Goal: Navigation & Orientation: Find specific page/section

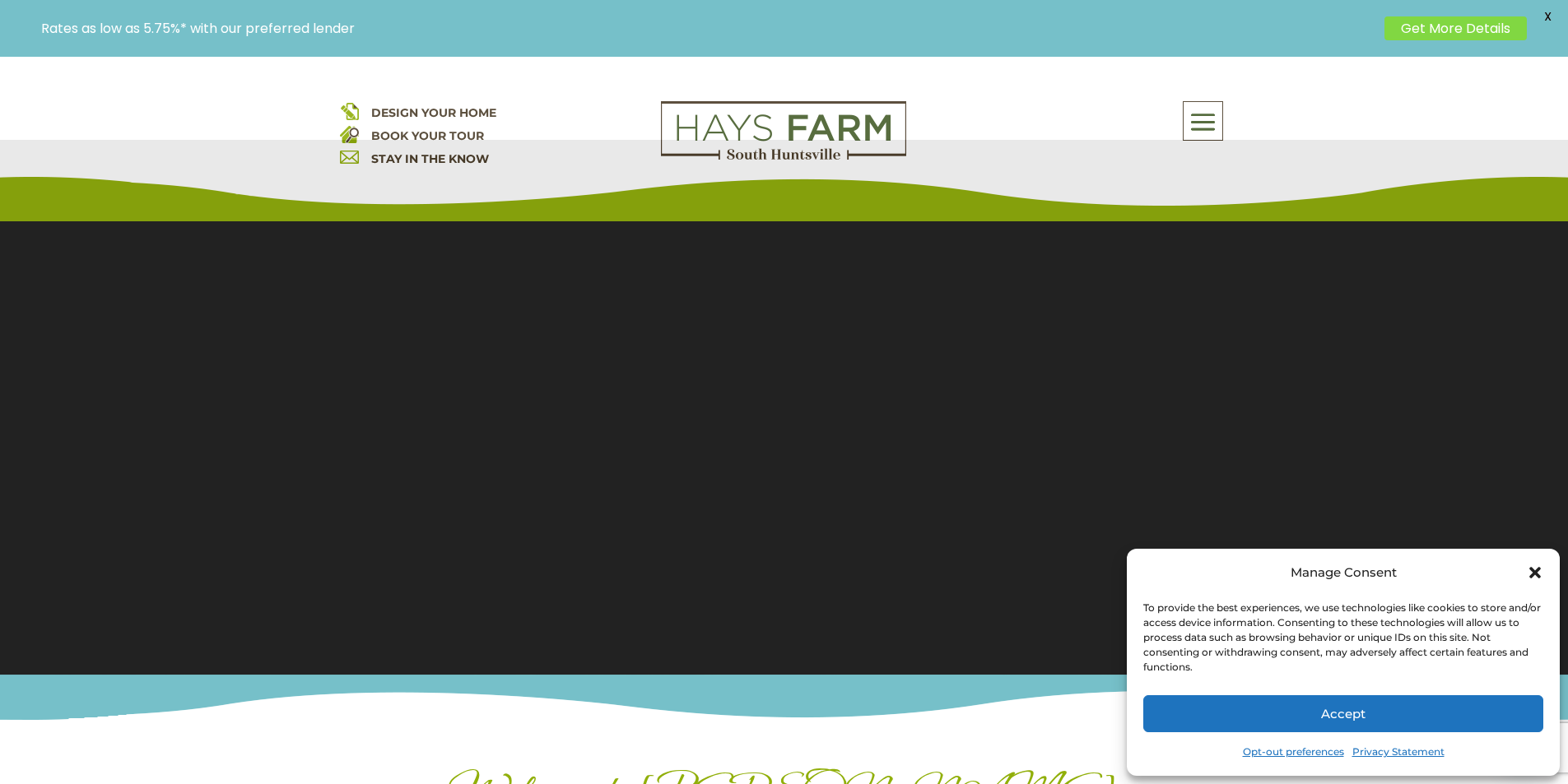
scroll to position [82, 0]
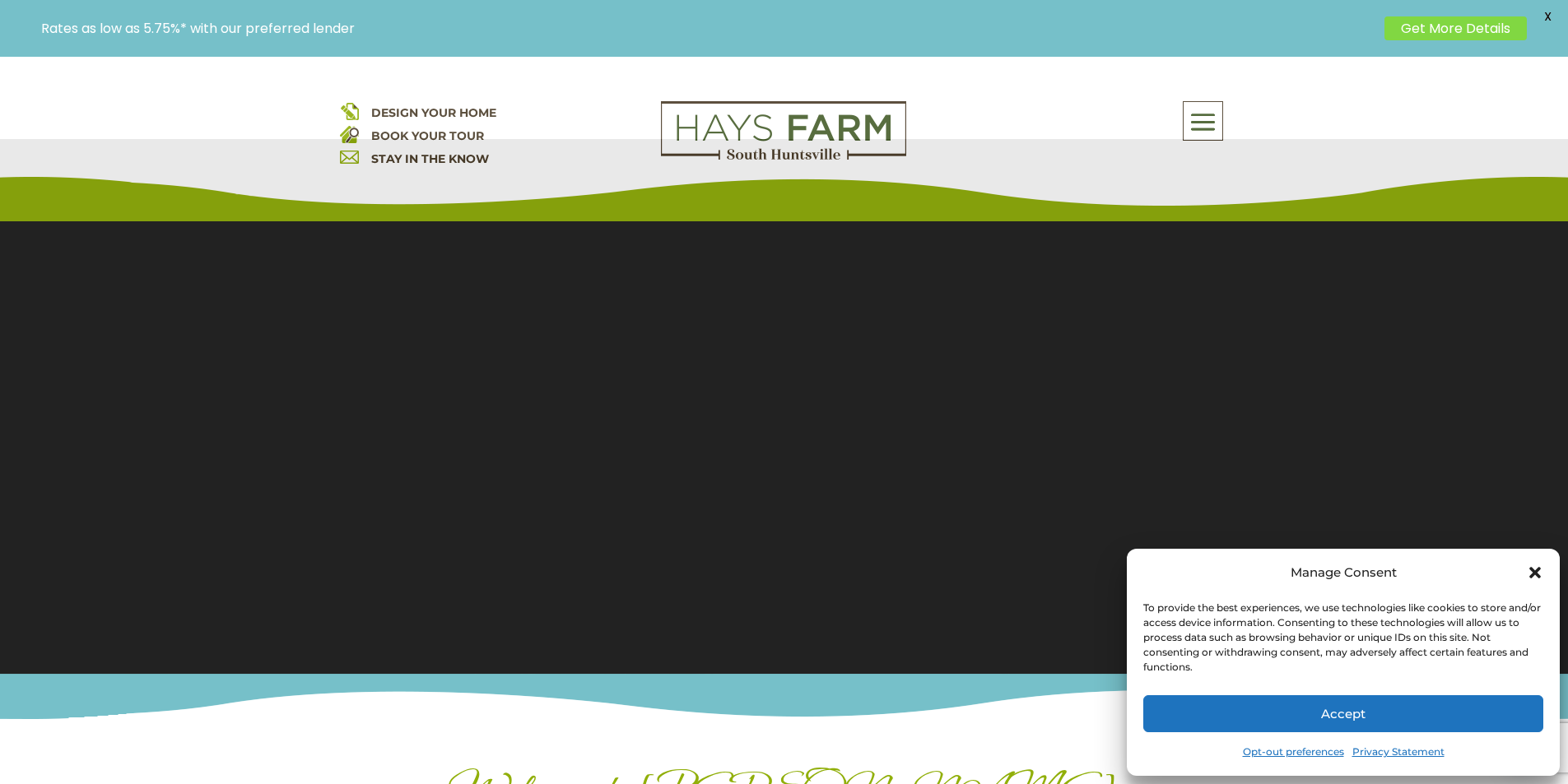
click at [1535, 578] on icon "Close dialog" at bounding box center [1535, 572] width 17 height 17
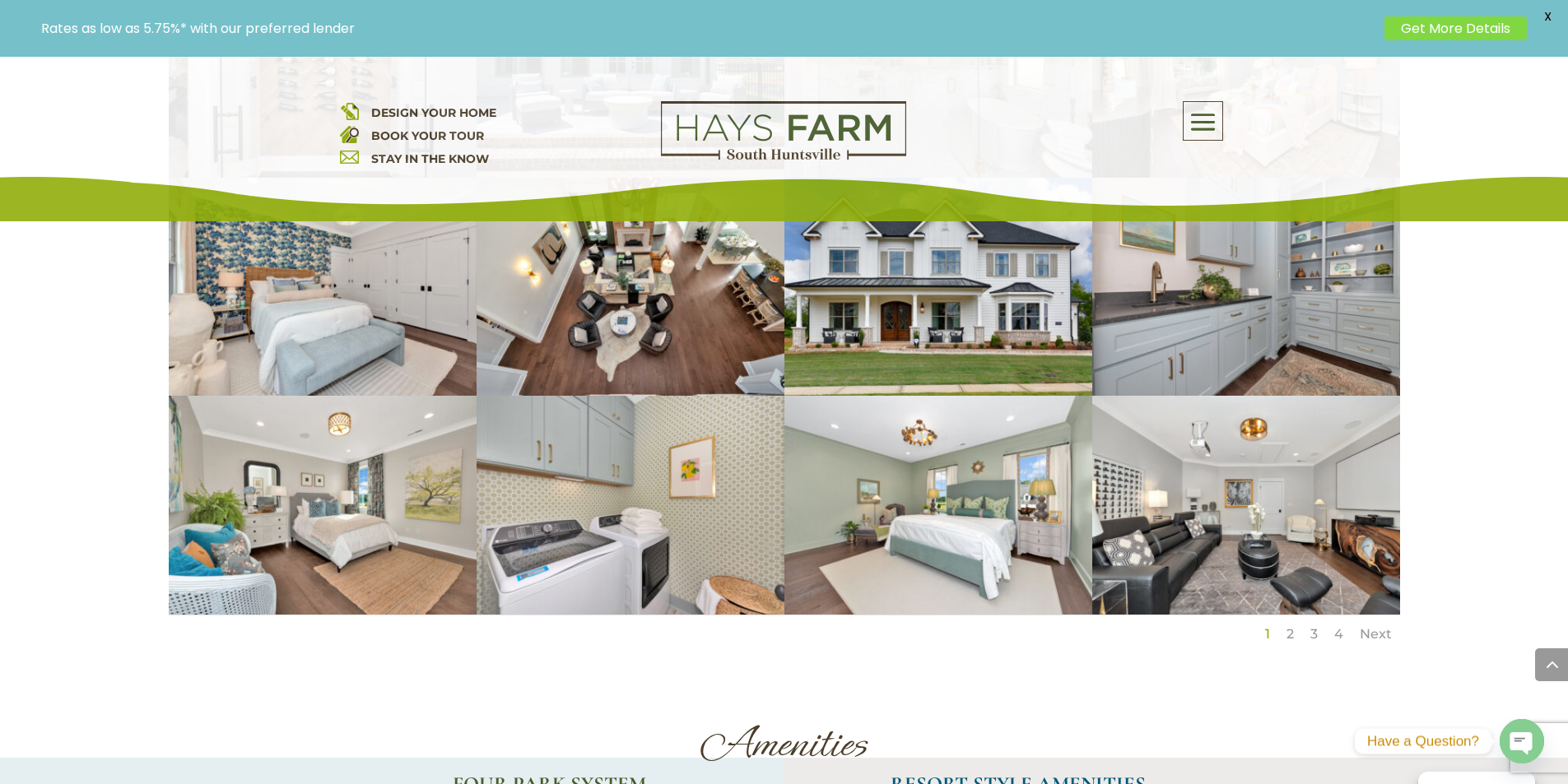
scroll to position [2631, 0]
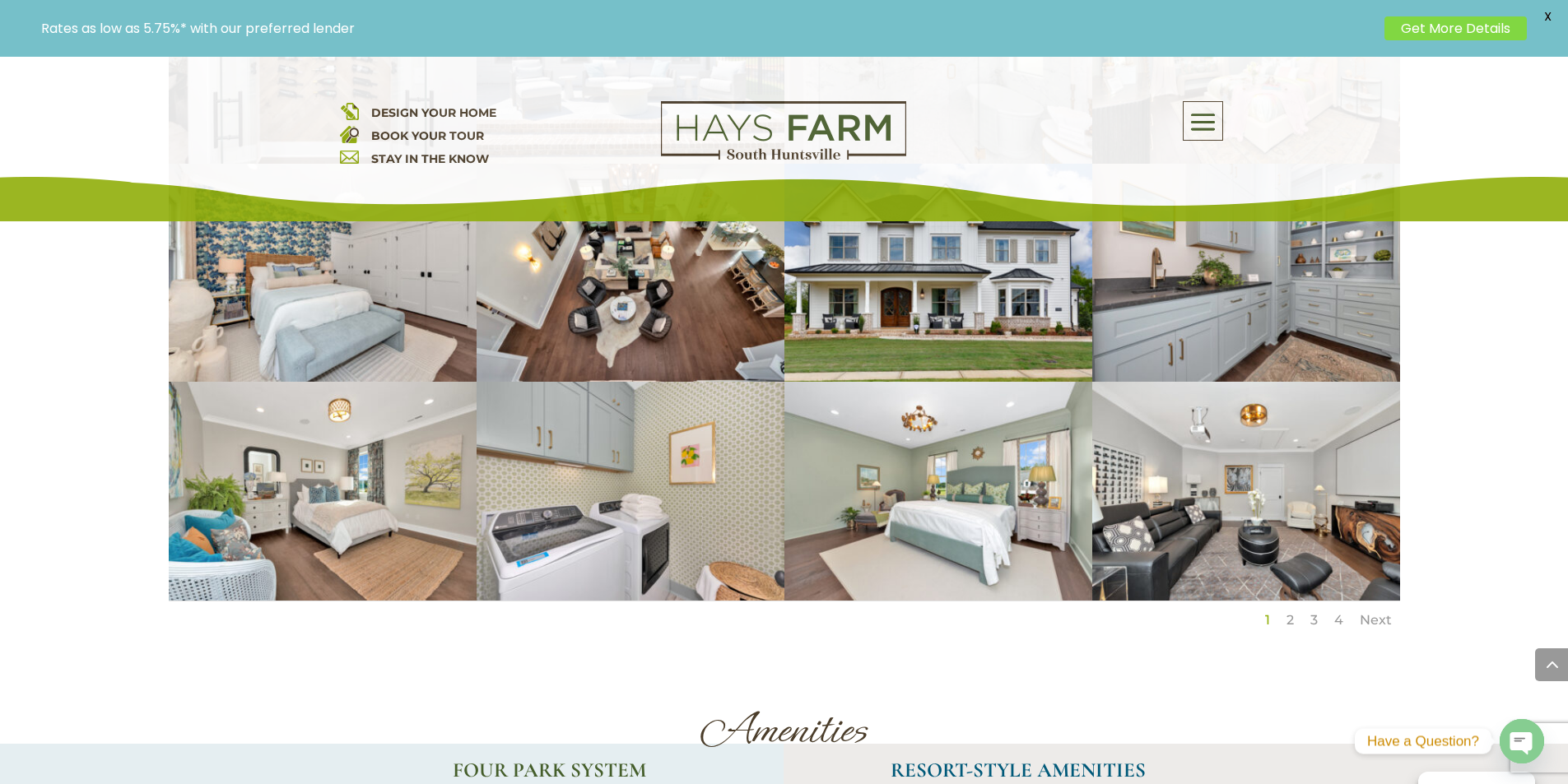
click at [1288, 612] on link "2" at bounding box center [1289, 620] width 7 height 16
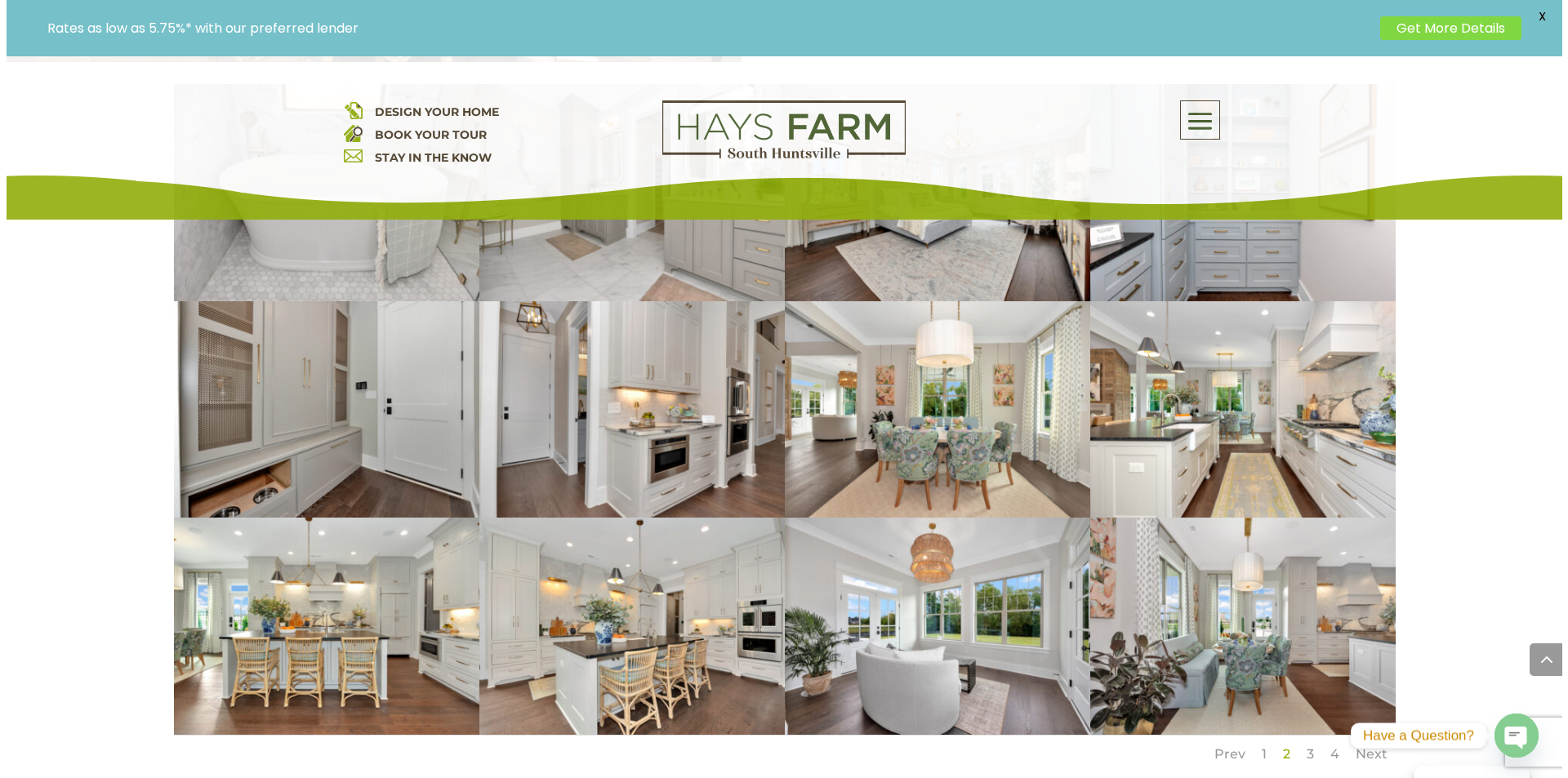
scroll to position [2285, 0]
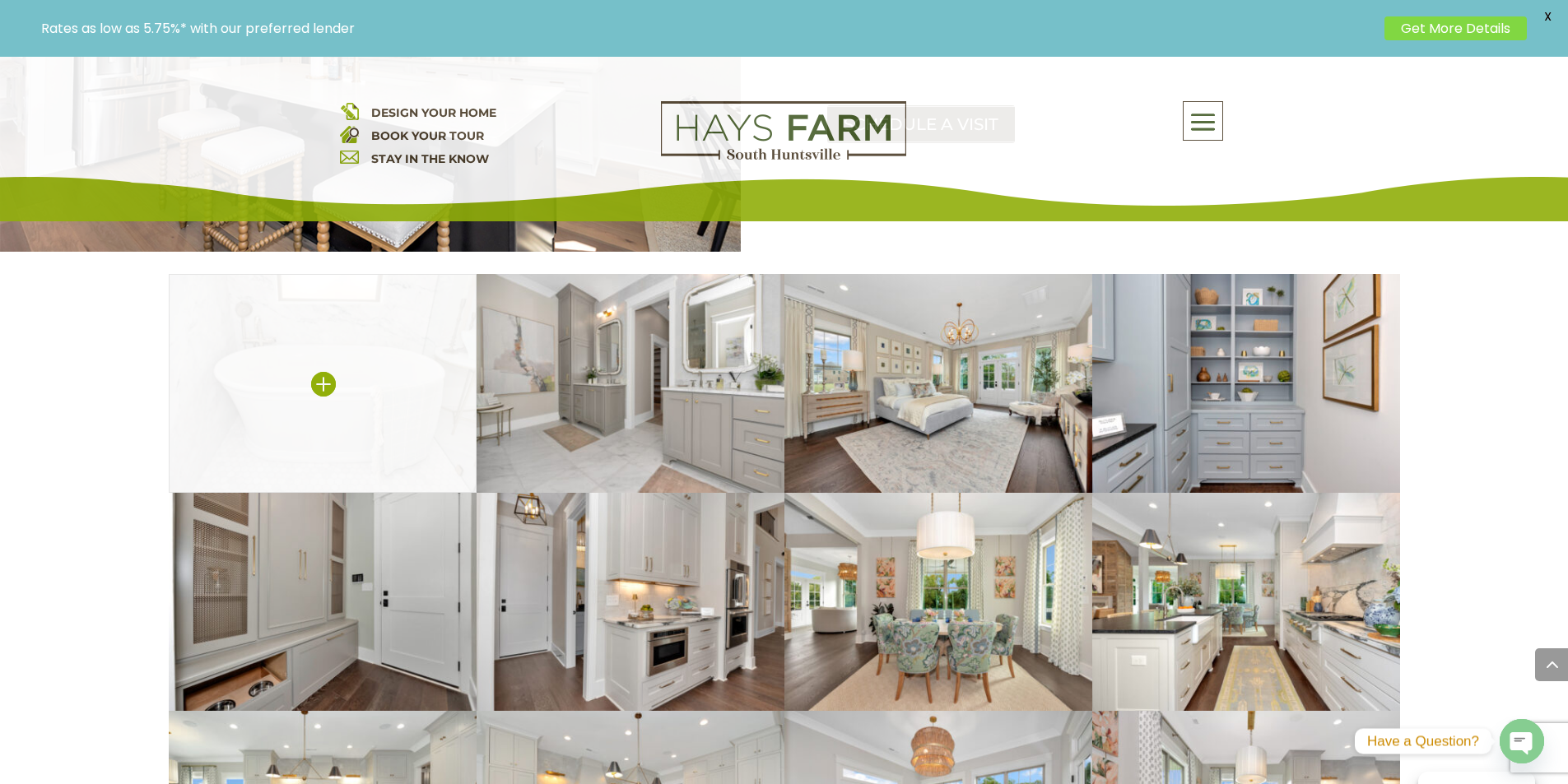
click at [430, 306] on img at bounding box center [322, 384] width 308 height 219
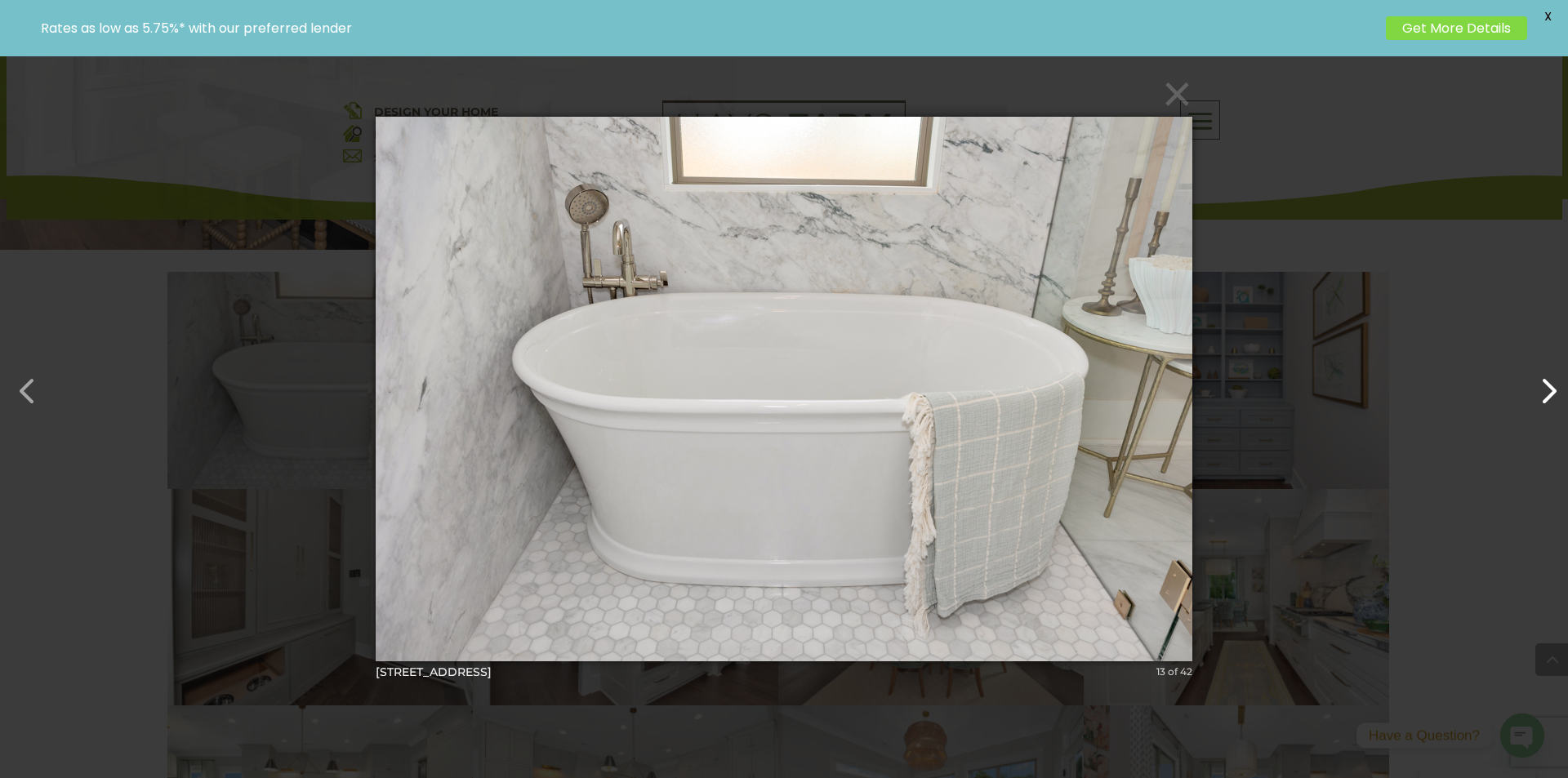
click at [1535, 395] on button "button" at bounding box center [1539, 382] width 39 height 39
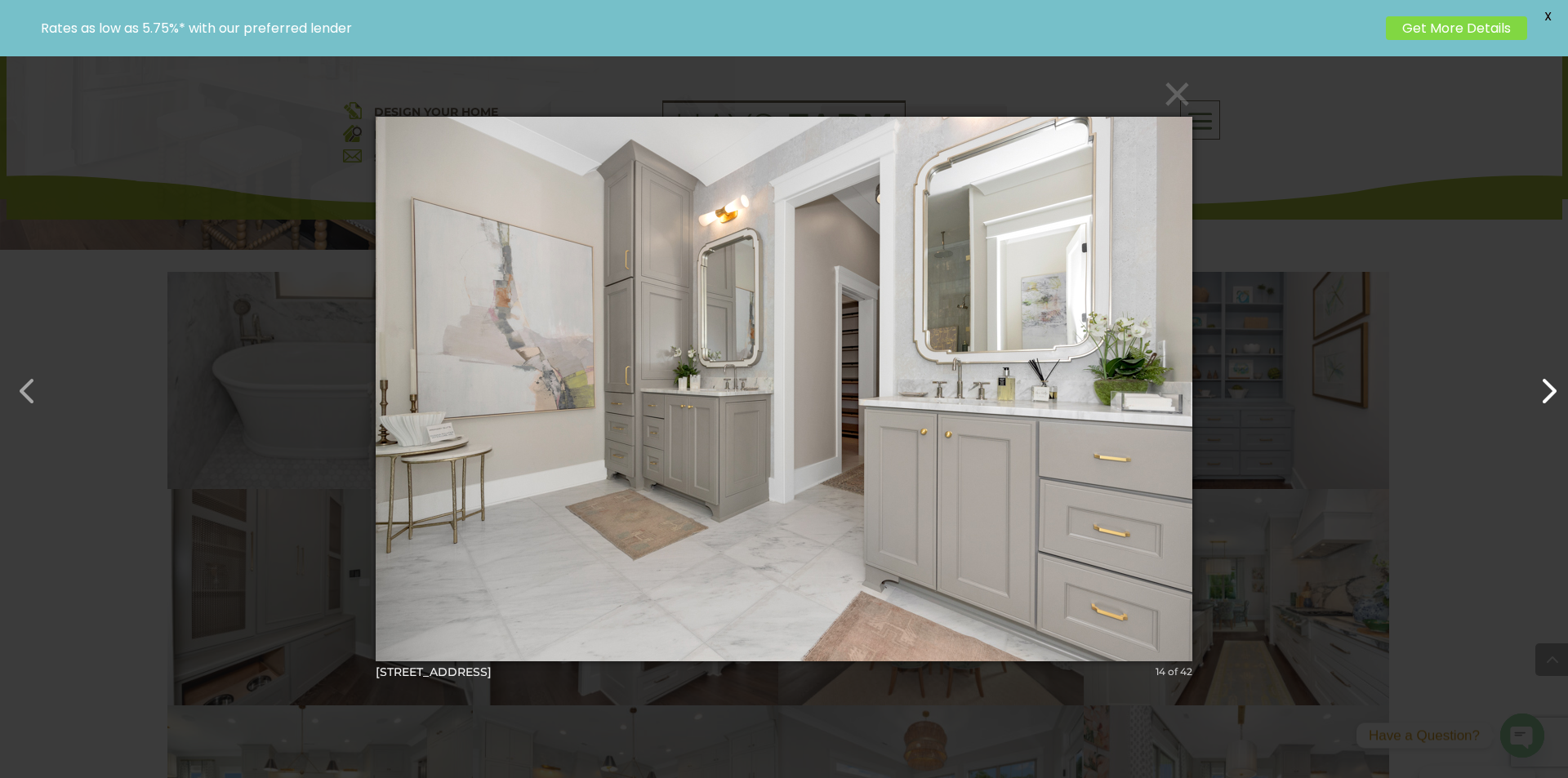
click at [1535, 395] on button "button" at bounding box center [1539, 382] width 39 height 39
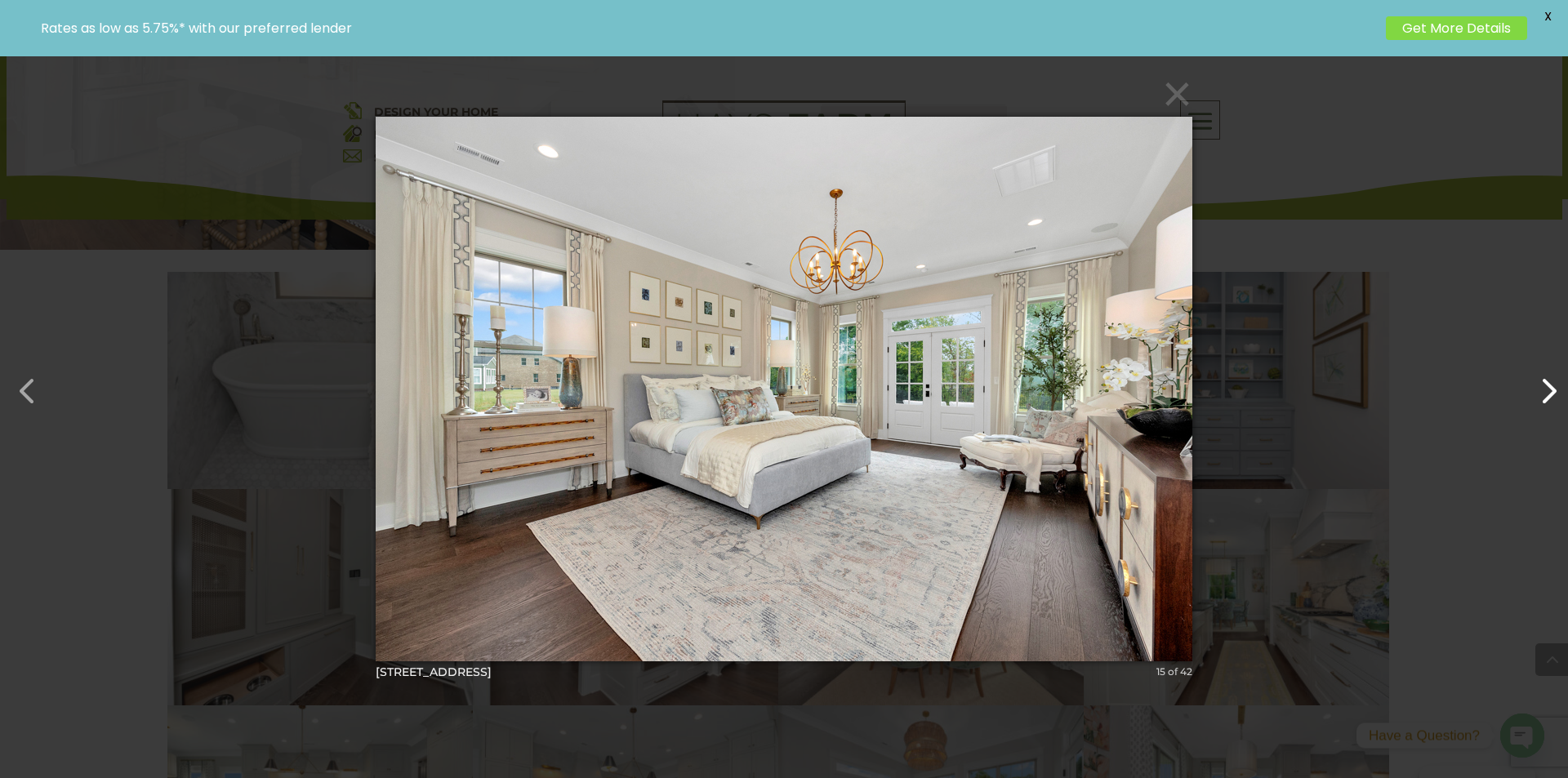
click at [1535, 395] on button "button" at bounding box center [1539, 382] width 39 height 39
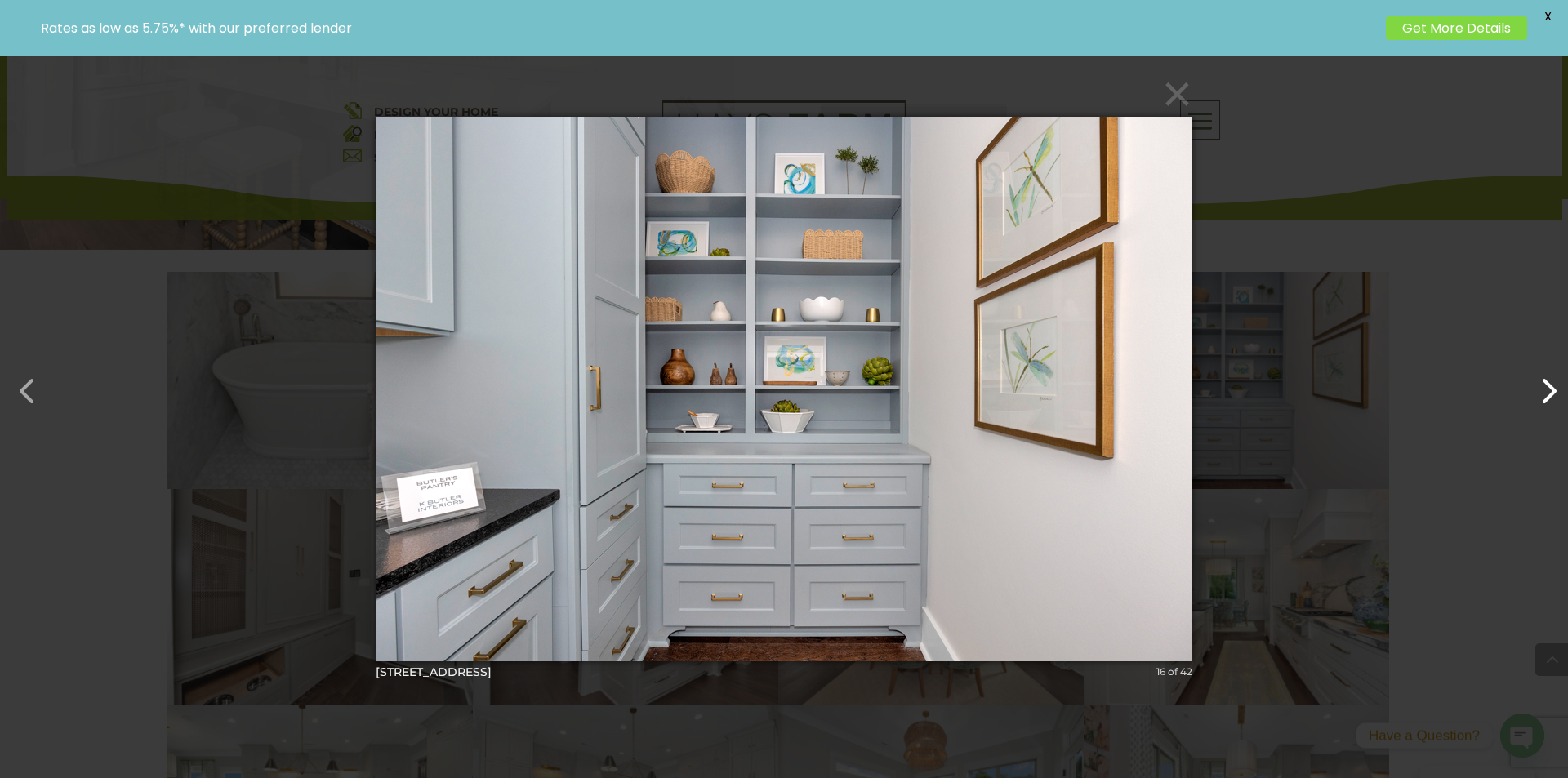
click at [1535, 395] on button "button" at bounding box center [1539, 382] width 39 height 39
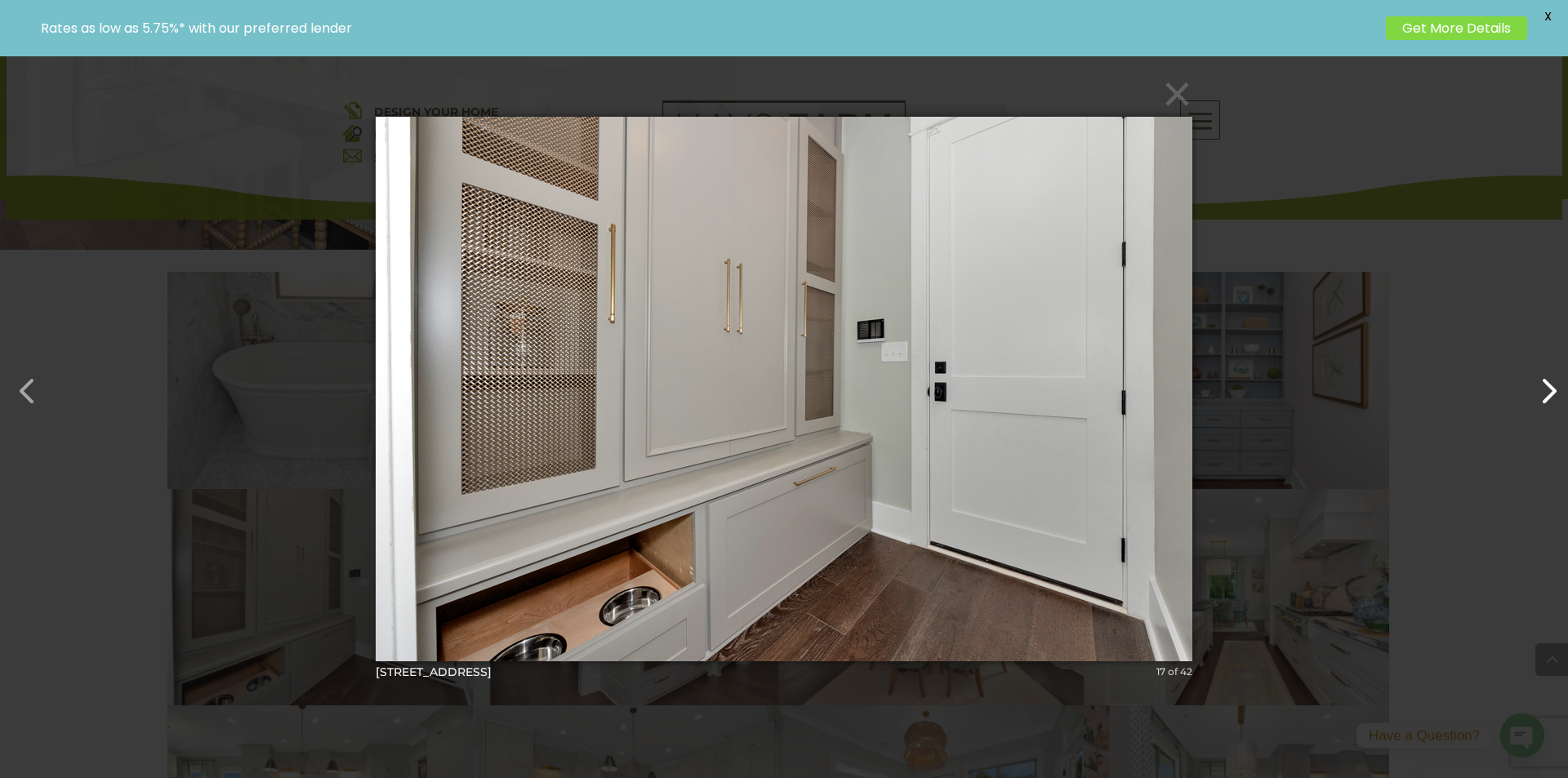
click at [1535, 395] on button "button" at bounding box center [1539, 382] width 39 height 39
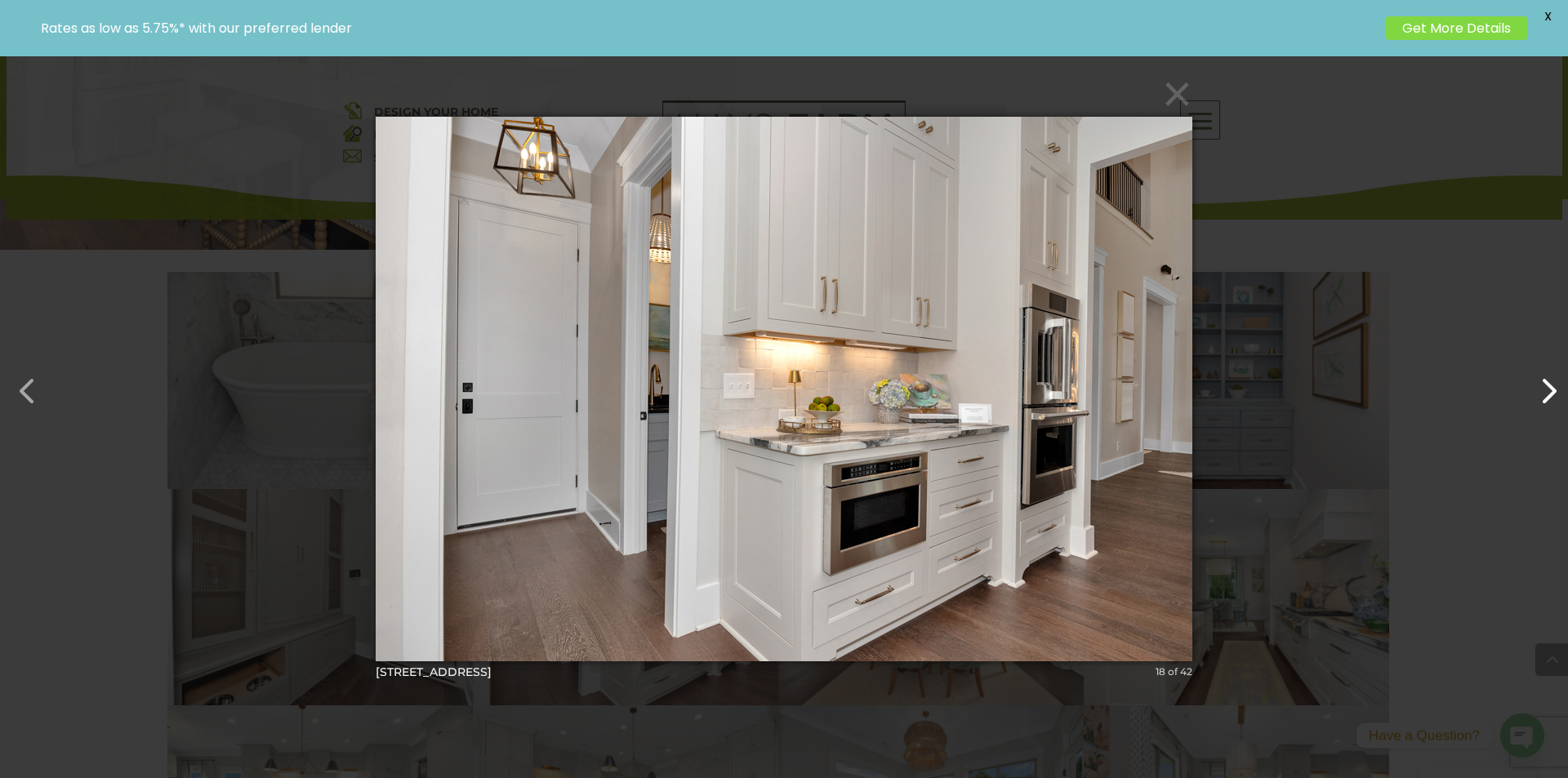
click at [1535, 395] on button "button" at bounding box center [1539, 382] width 39 height 39
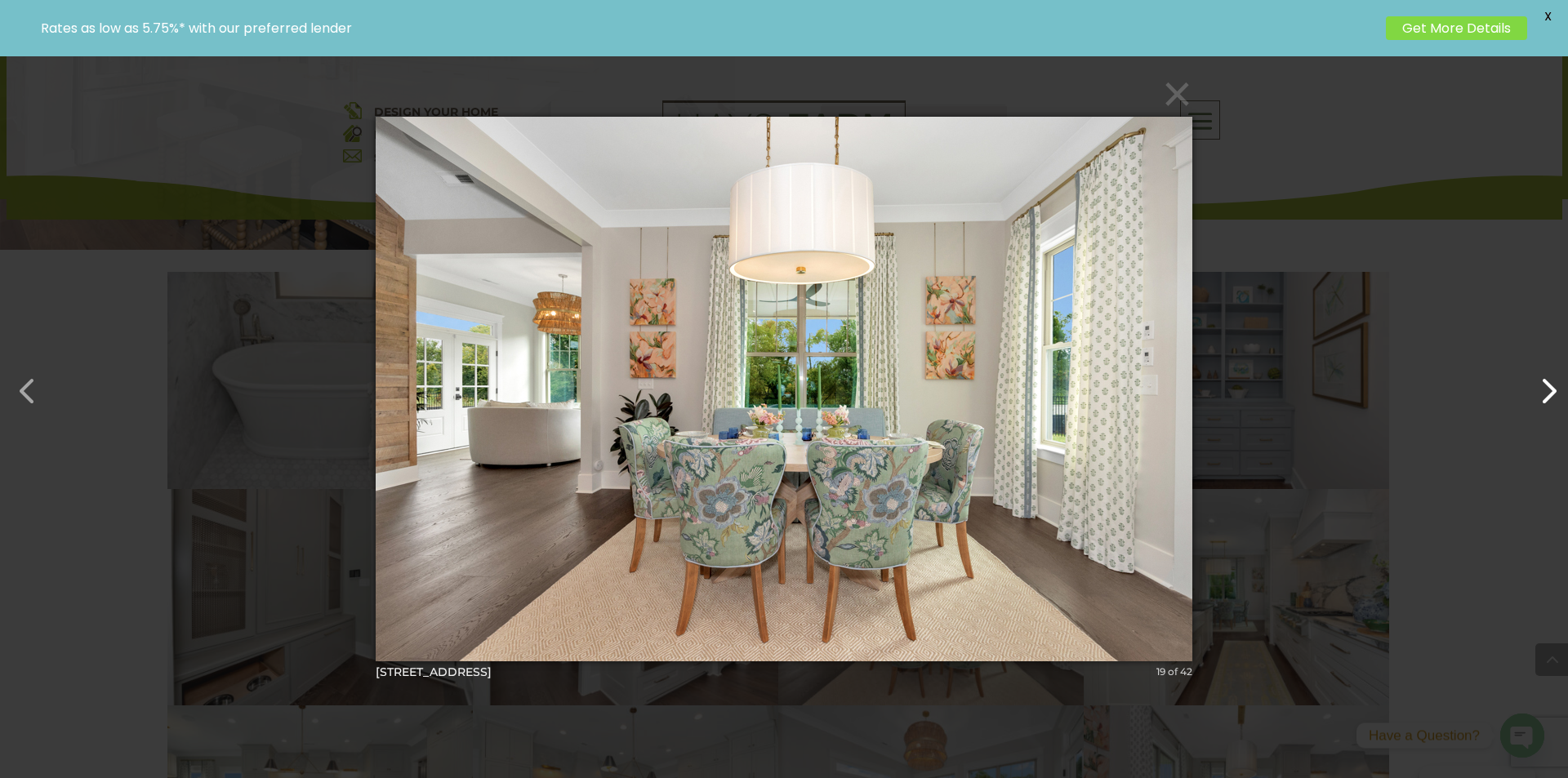
click at [1535, 395] on button "button" at bounding box center [1539, 382] width 39 height 39
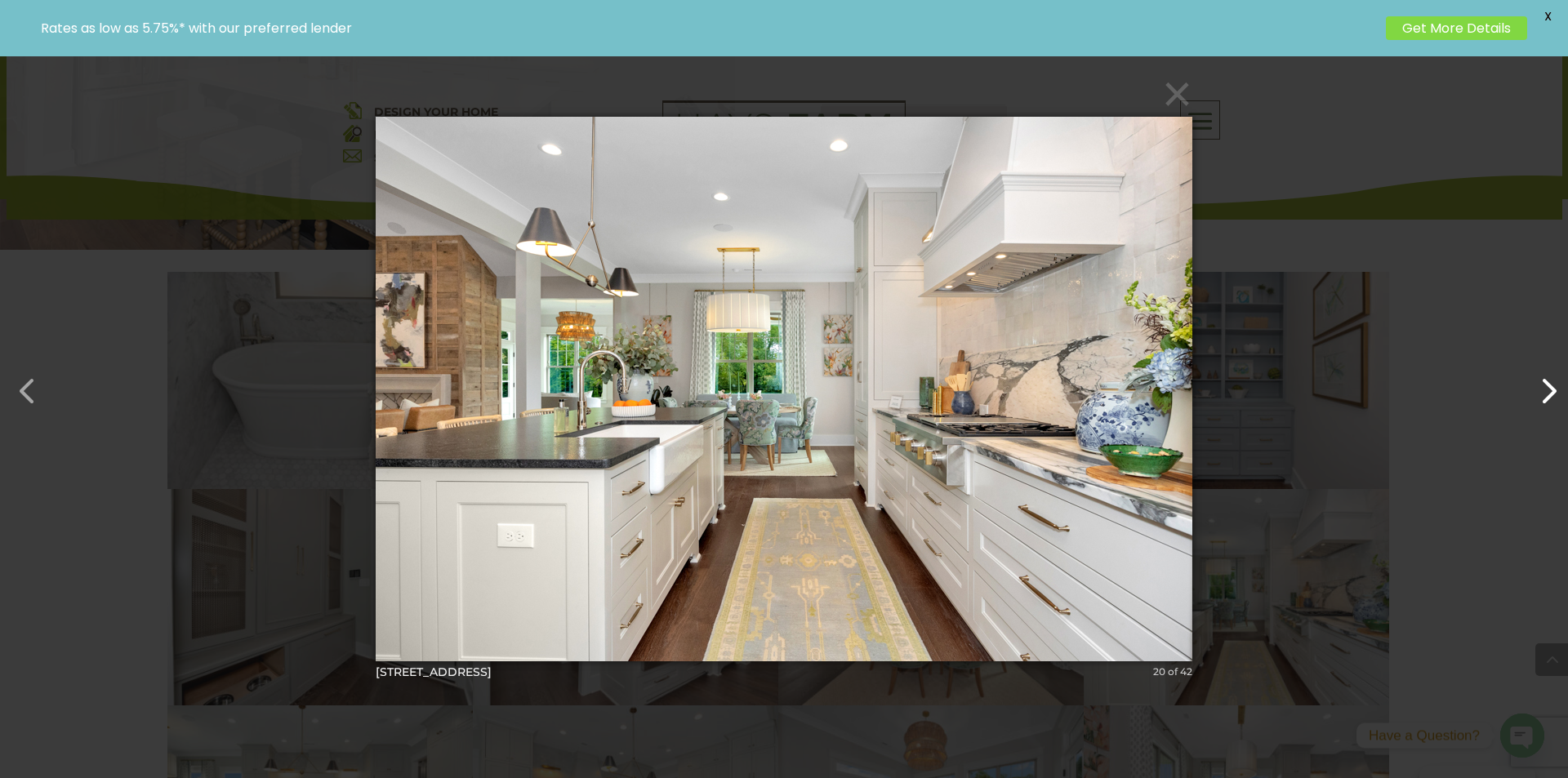
click at [1535, 395] on button "button" at bounding box center [1539, 382] width 39 height 39
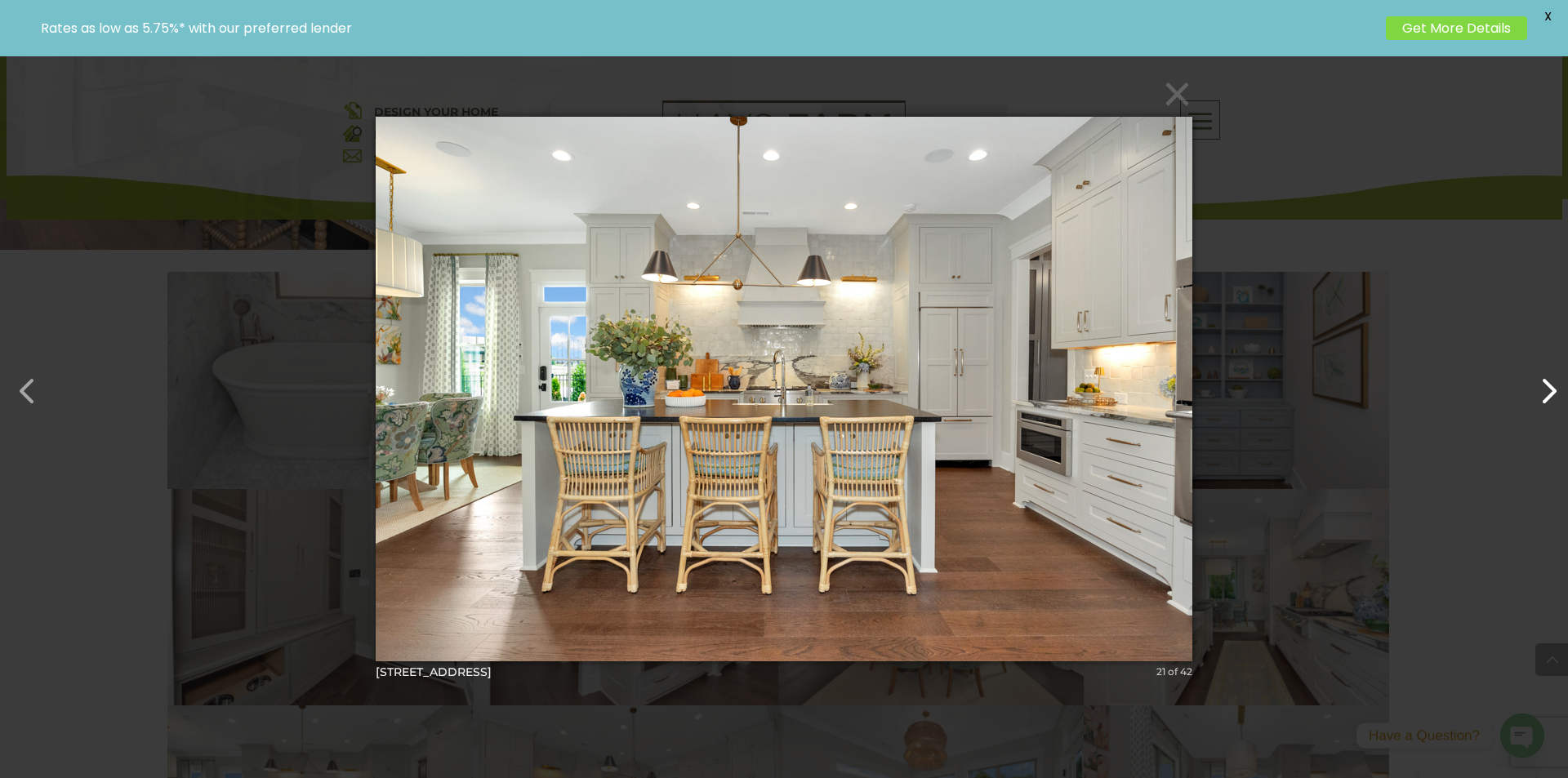
click at [1535, 395] on button "button" at bounding box center [1539, 382] width 39 height 39
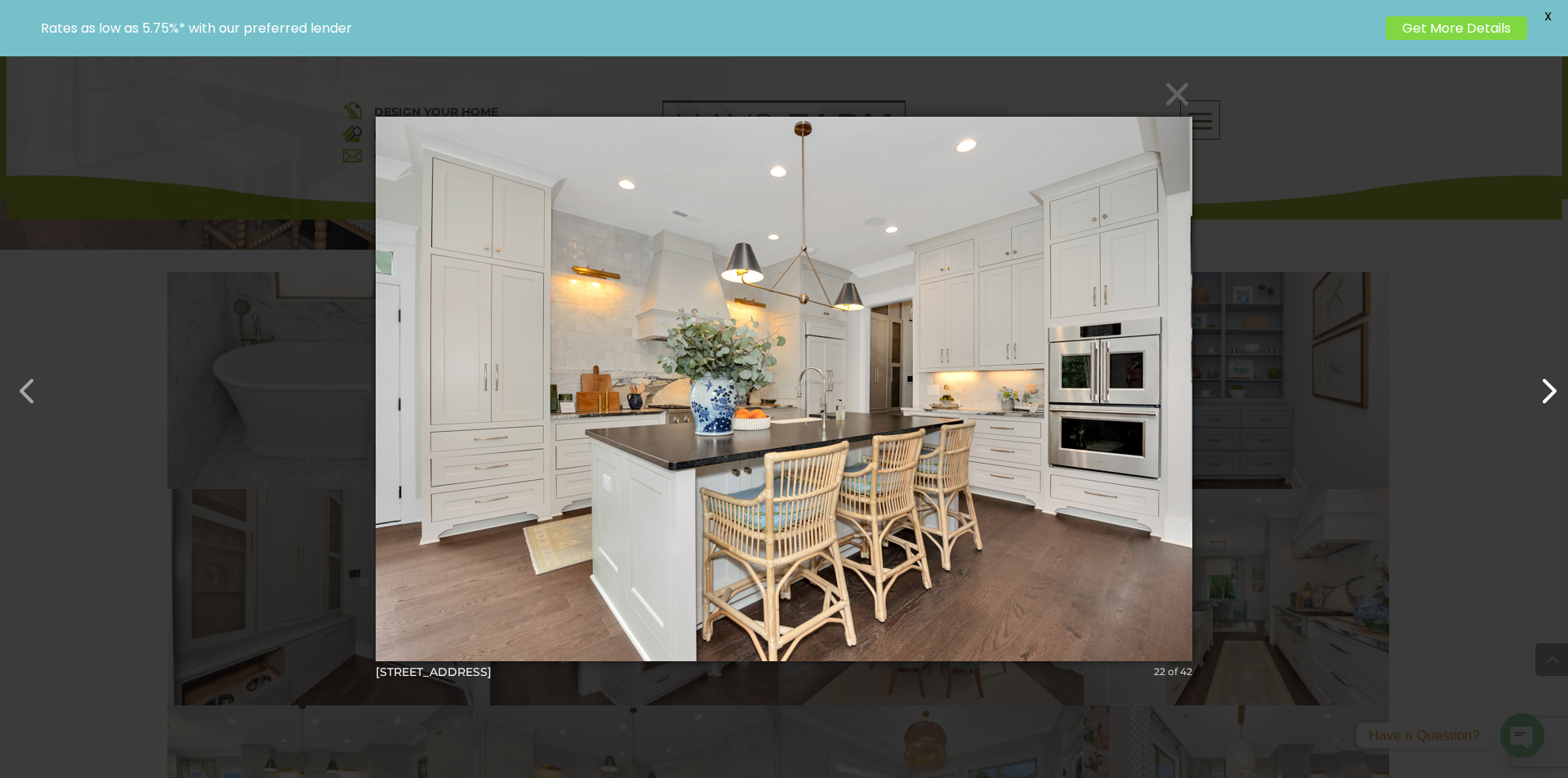
click at [1535, 395] on button "button" at bounding box center [1539, 382] width 39 height 39
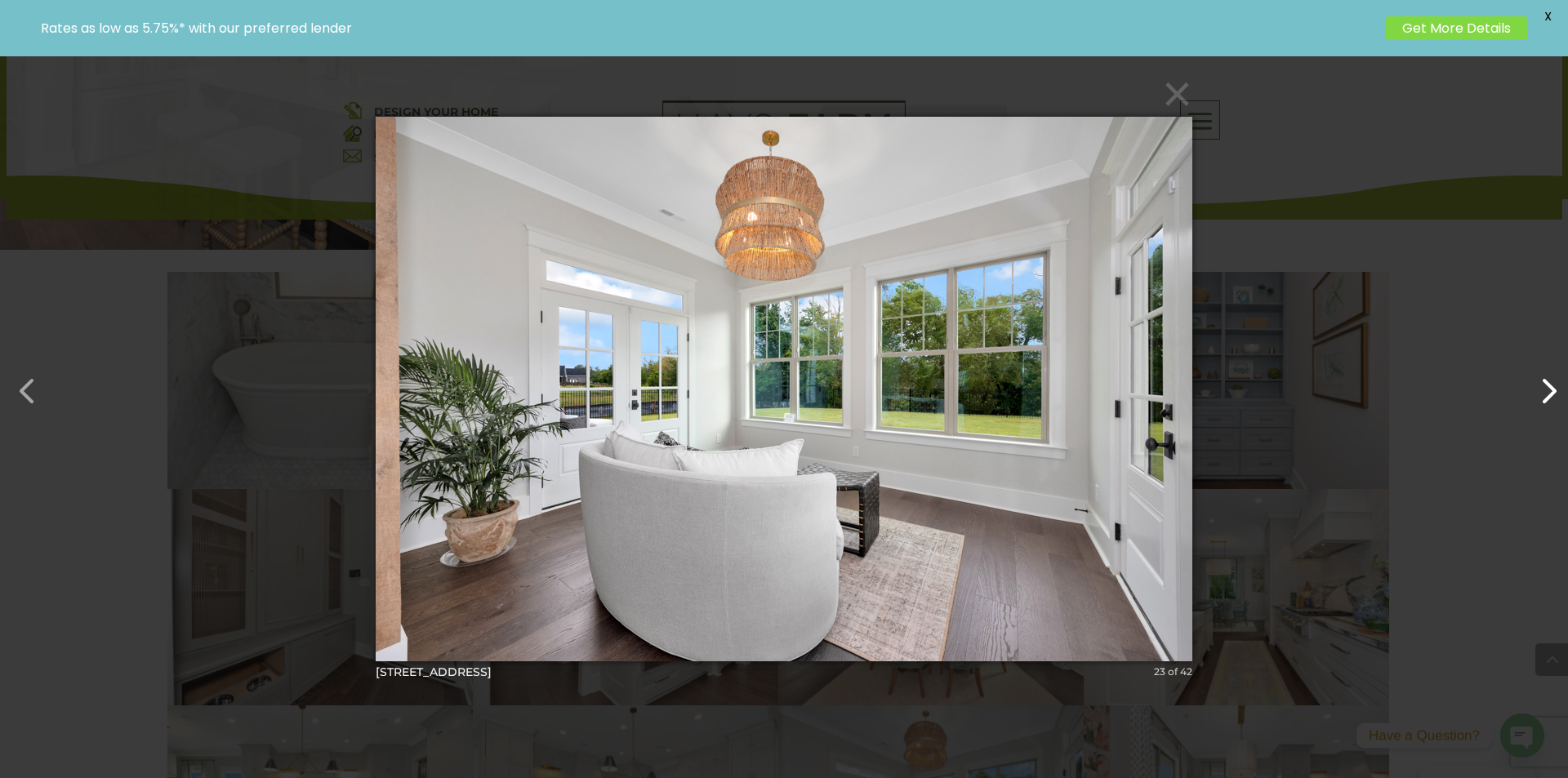
click at [1535, 395] on button "button" at bounding box center [1539, 382] width 39 height 39
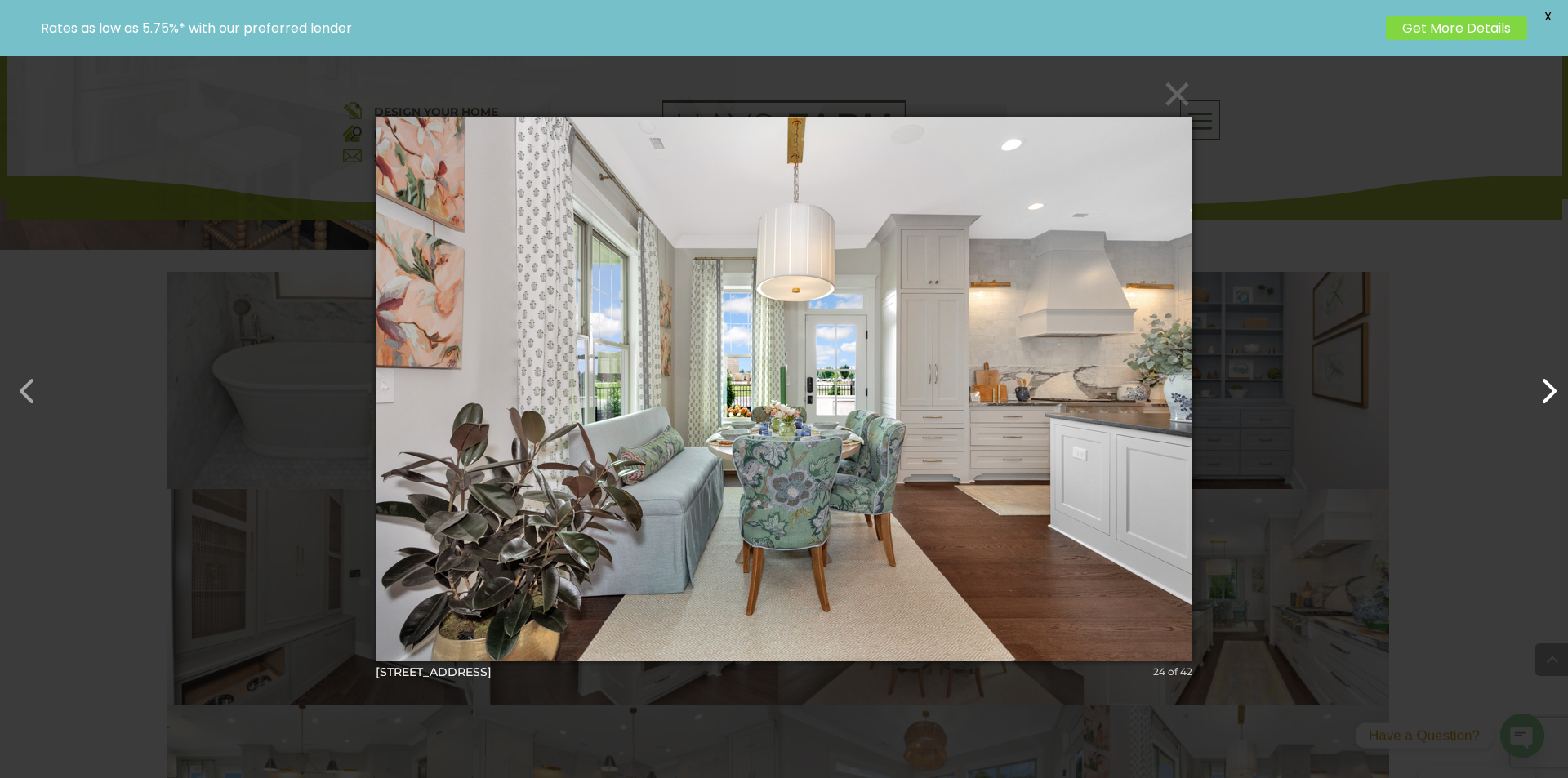
click at [1535, 395] on button "button" at bounding box center [1539, 382] width 39 height 39
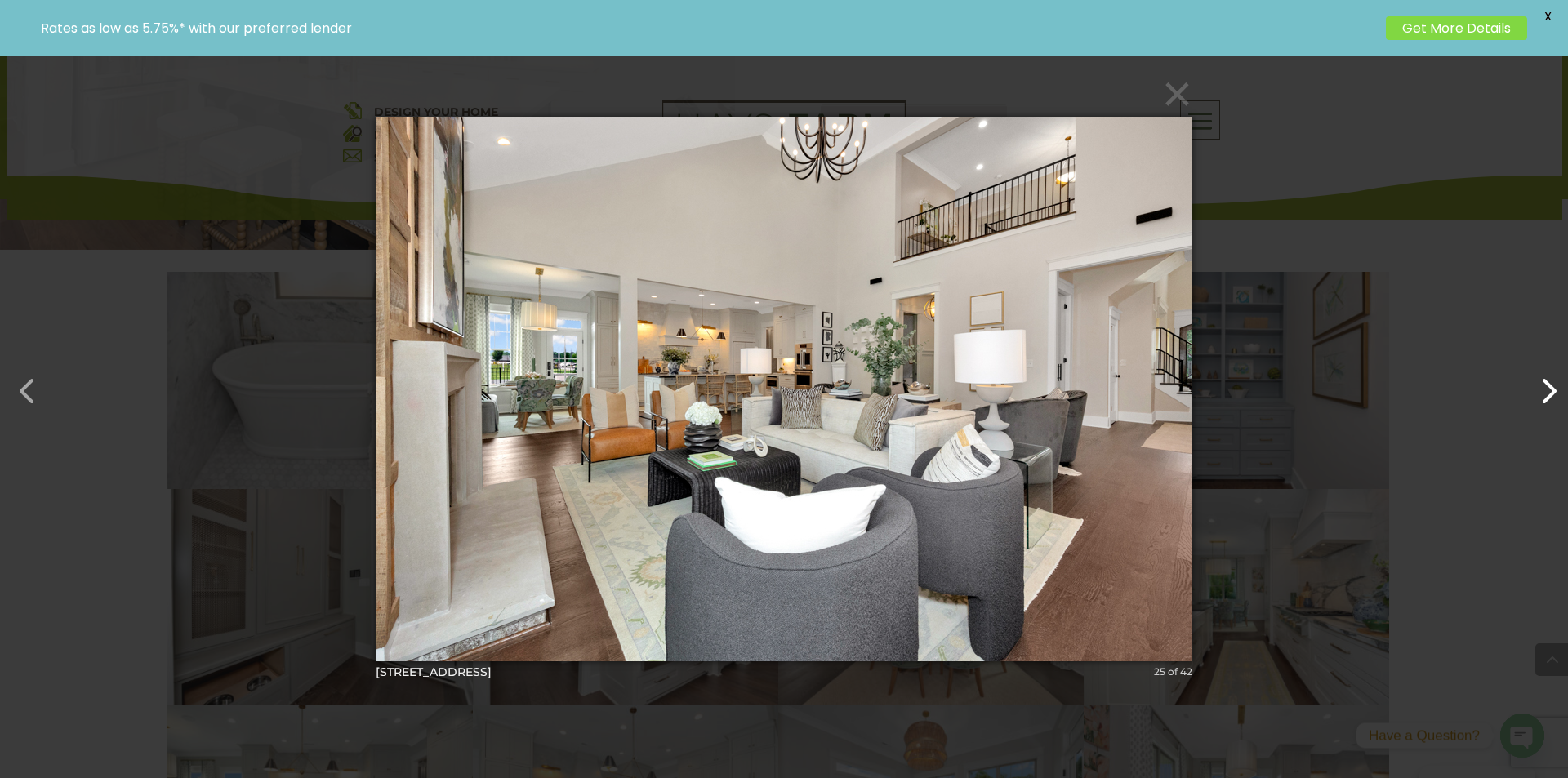
click at [1535, 395] on button "button" at bounding box center [1539, 382] width 39 height 39
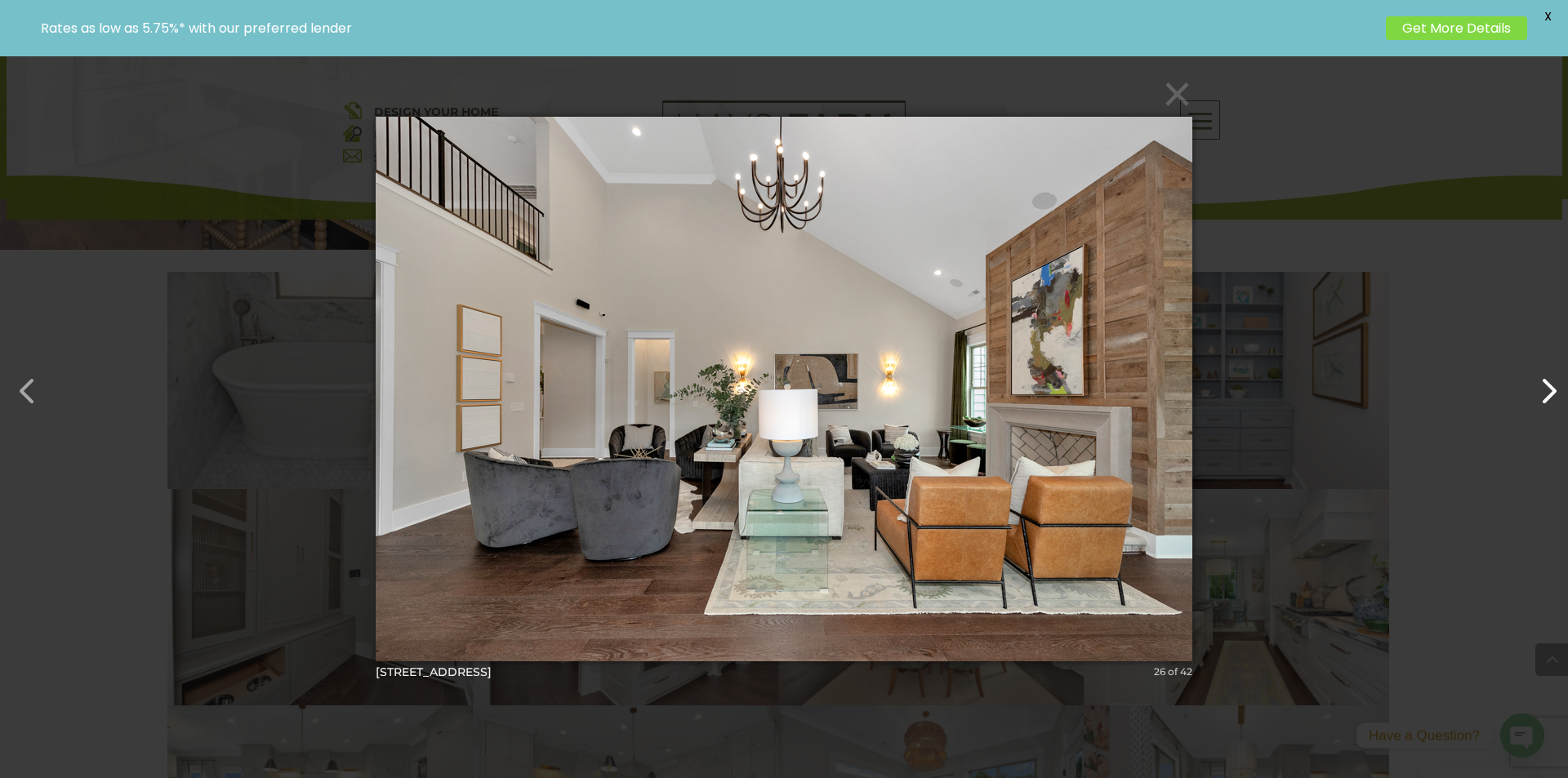
click at [1535, 395] on button "button" at bounding box center [1539, 382] width 39 height 39
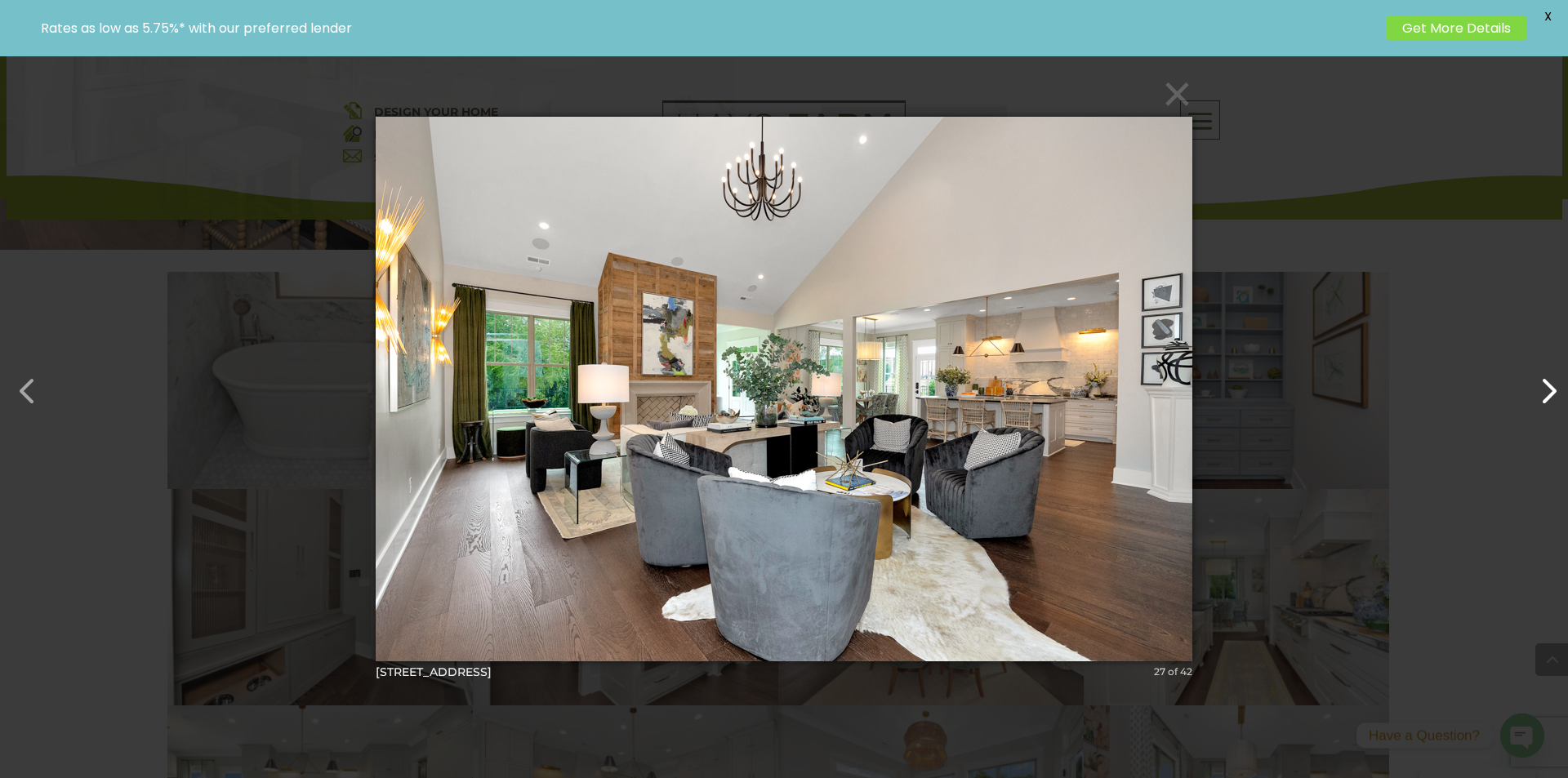
click at [1535, 395] on button "button" at bounding box center [1539, 382] width 39 height 39
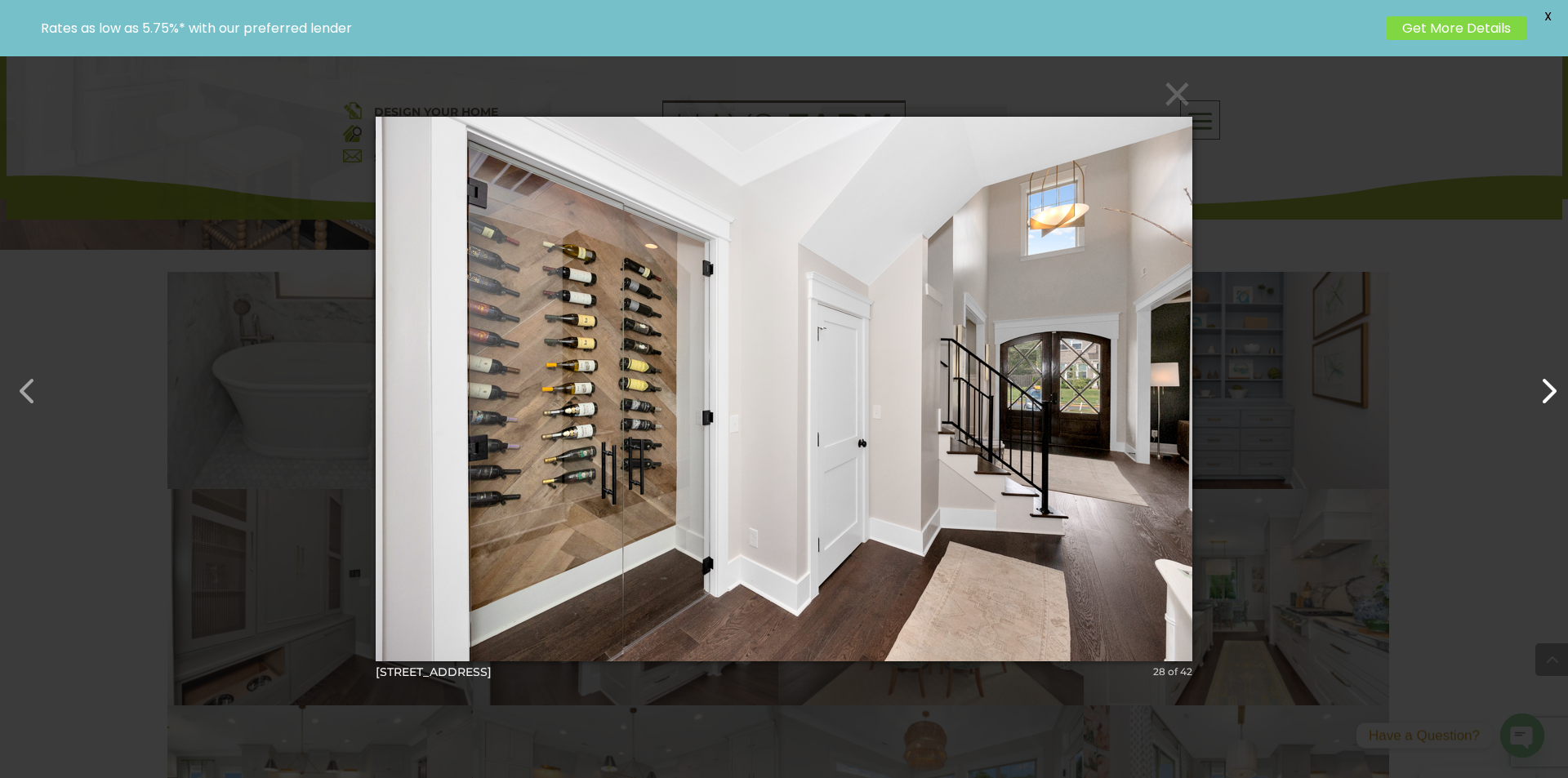
click at [1535, 395] on button "button" at bounding box center [1539, 382] width 39 height 39
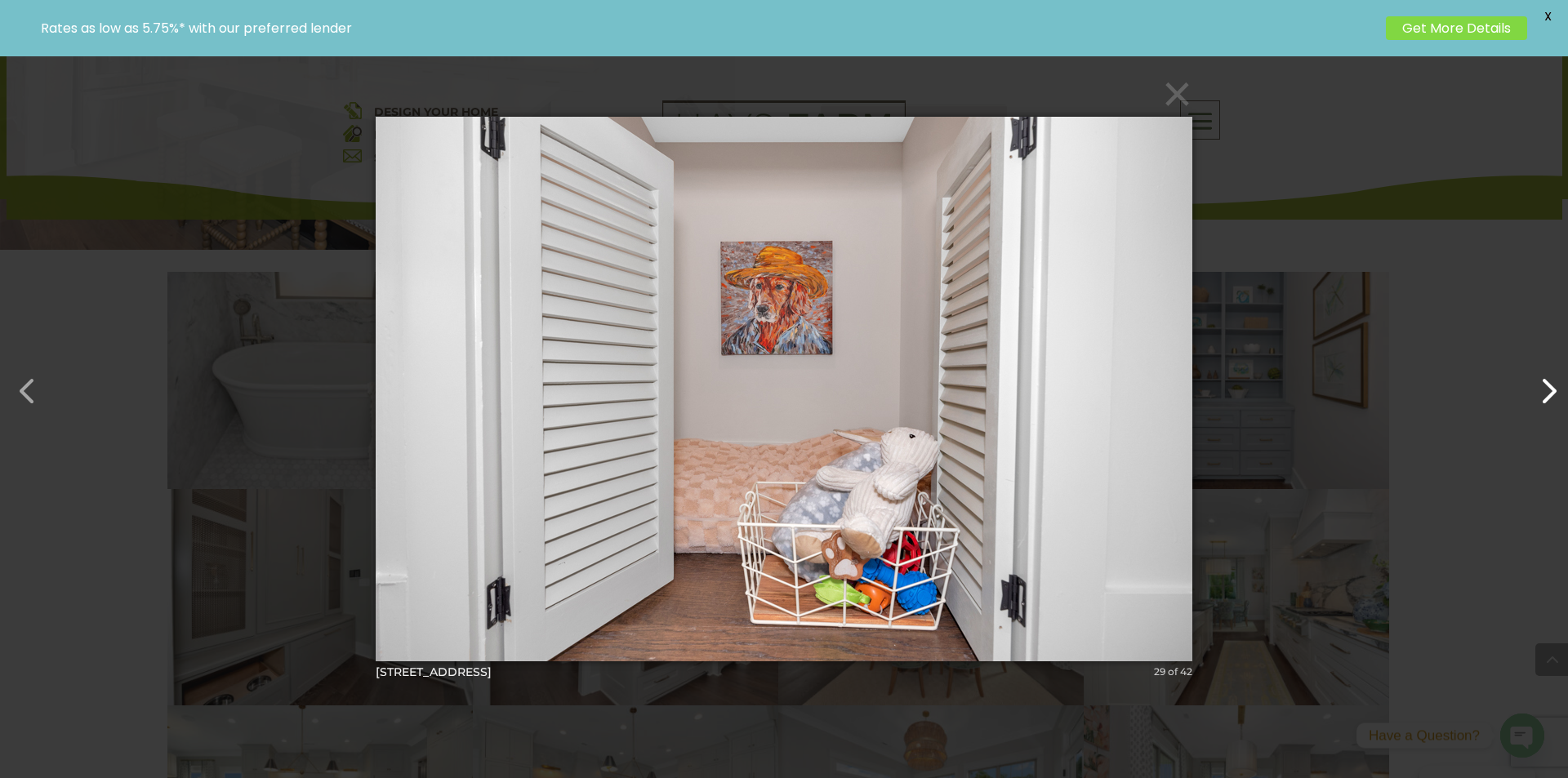
click at [1535, 395] on button "button" at bounding box center [1539, 382] width 39 height 39
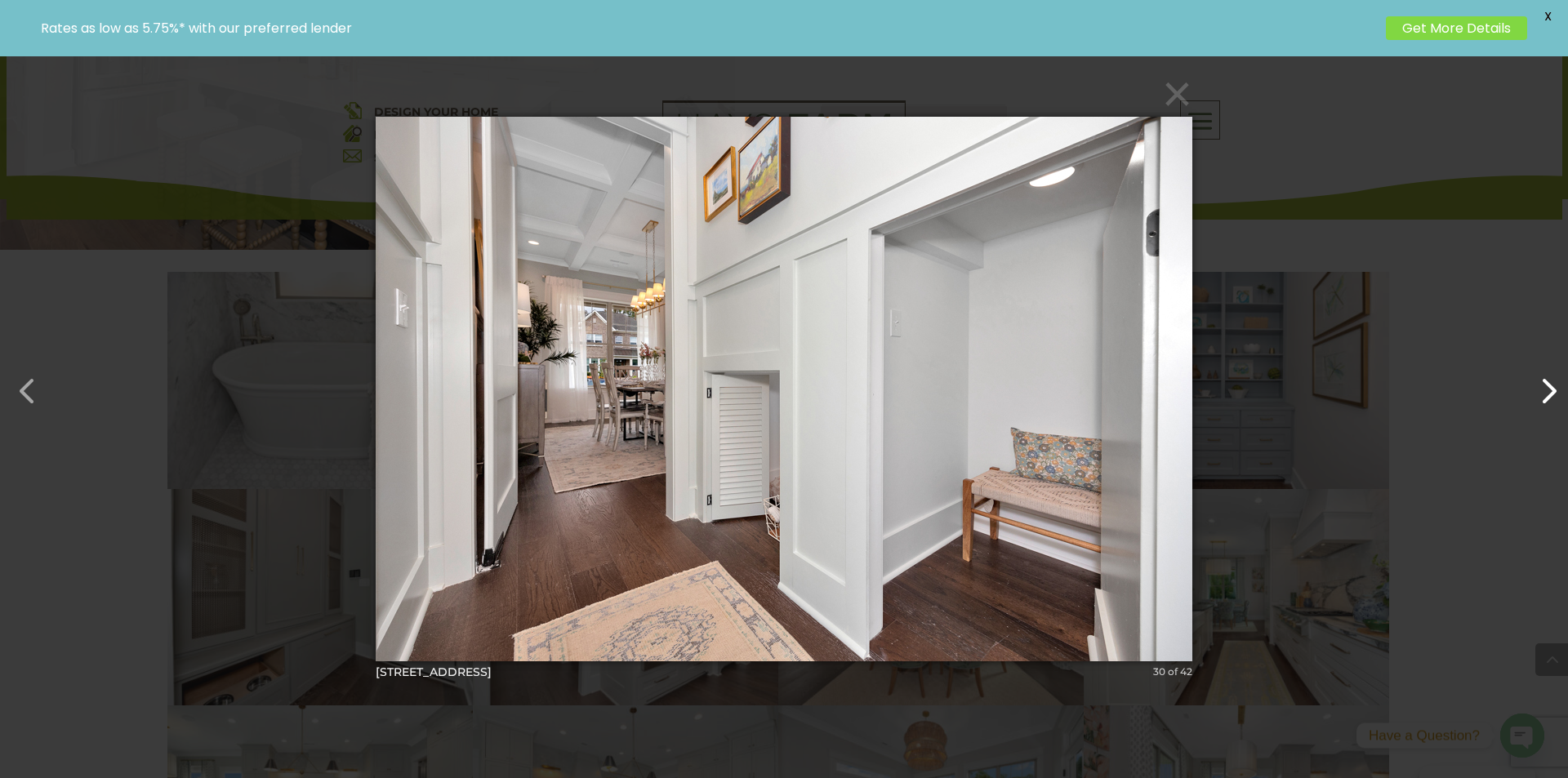
click at [1535, 395] on button "button" at bounding box center [1539, 382] width 39 height 39
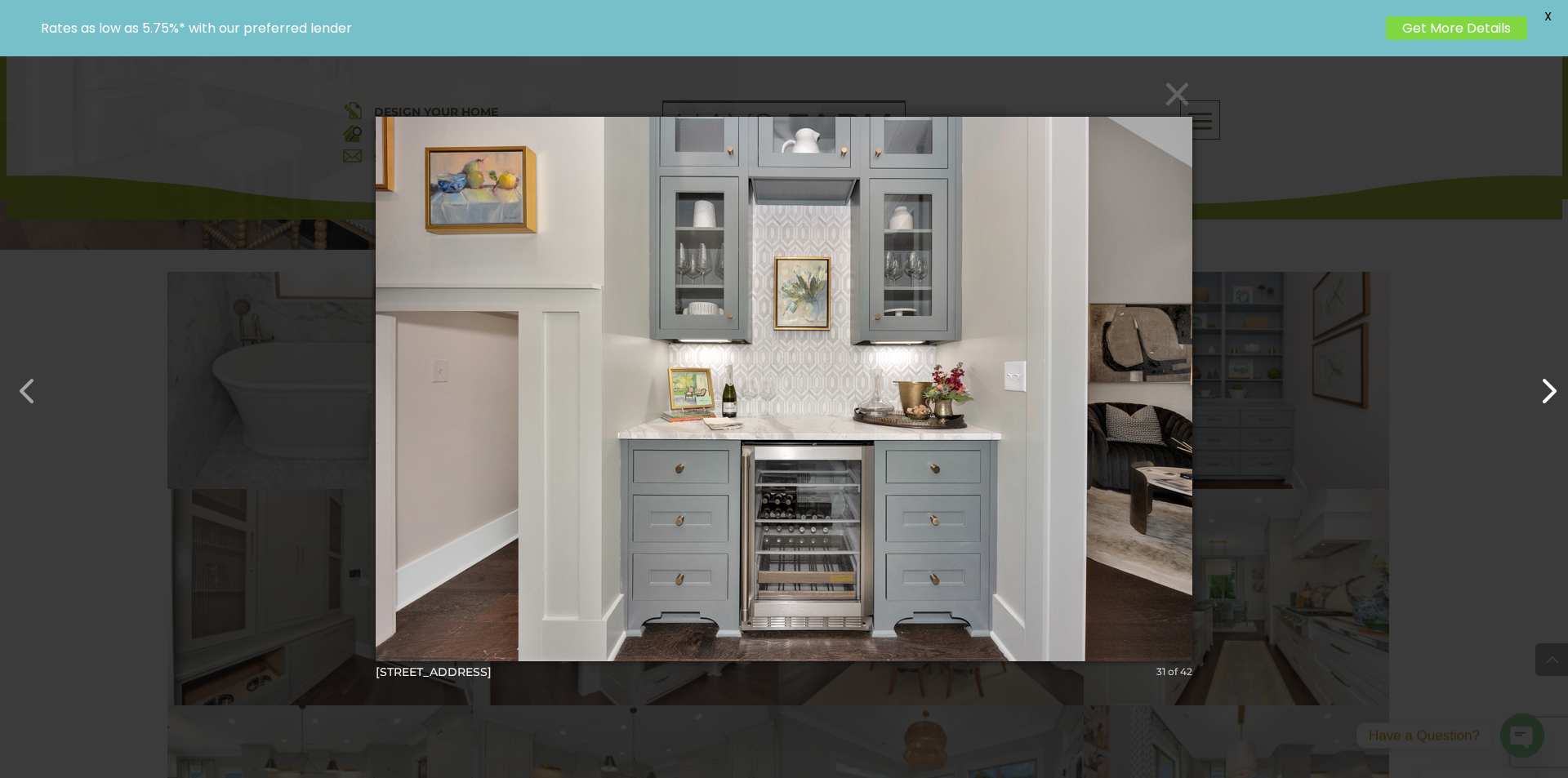
click at [1535, 395] on button "button" at bounding box center [1539, 382] width 39 height 39
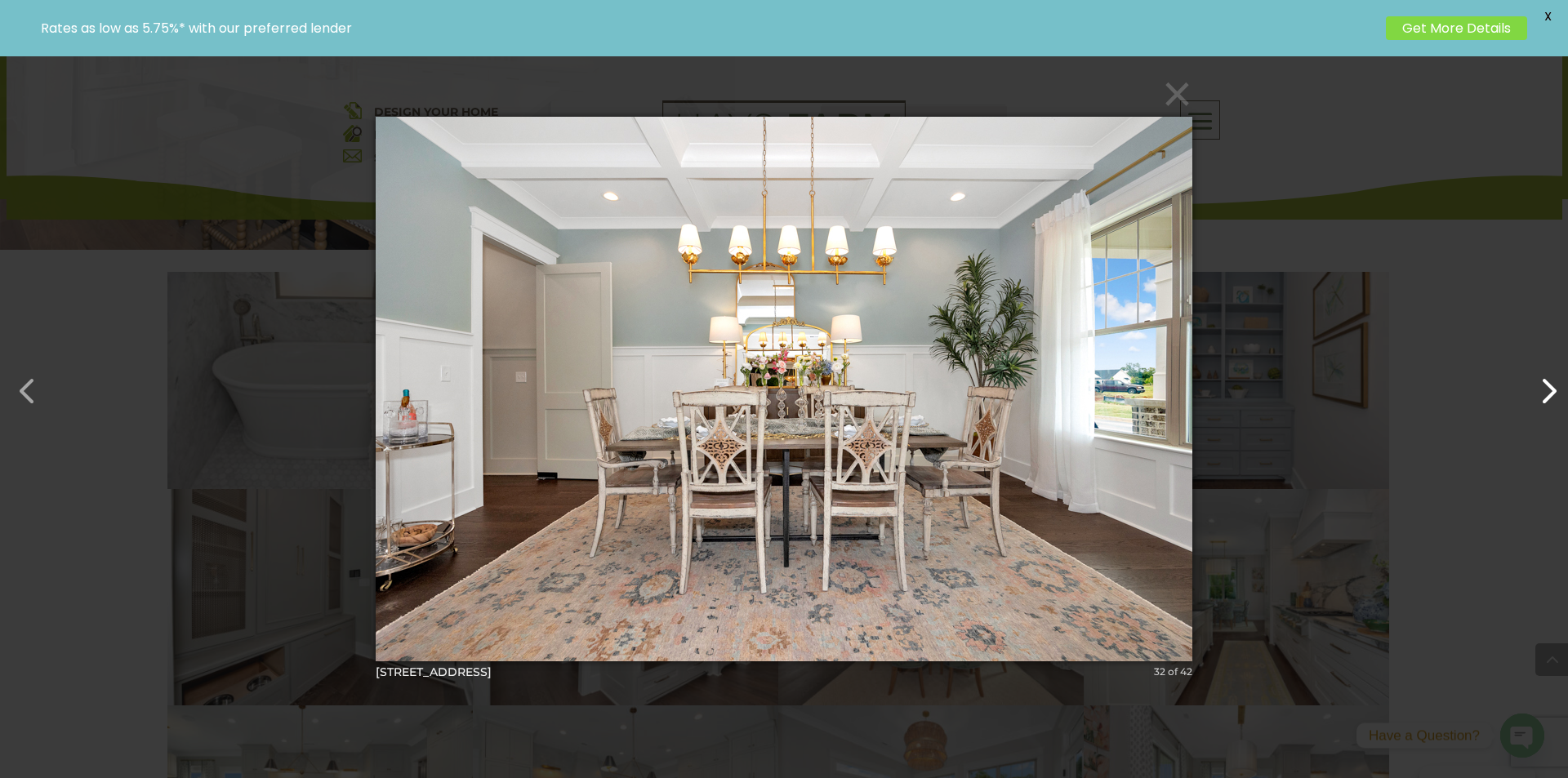
click at [1535, 395] on button "button" at bounding box center [1539, 382] width 39 height 39
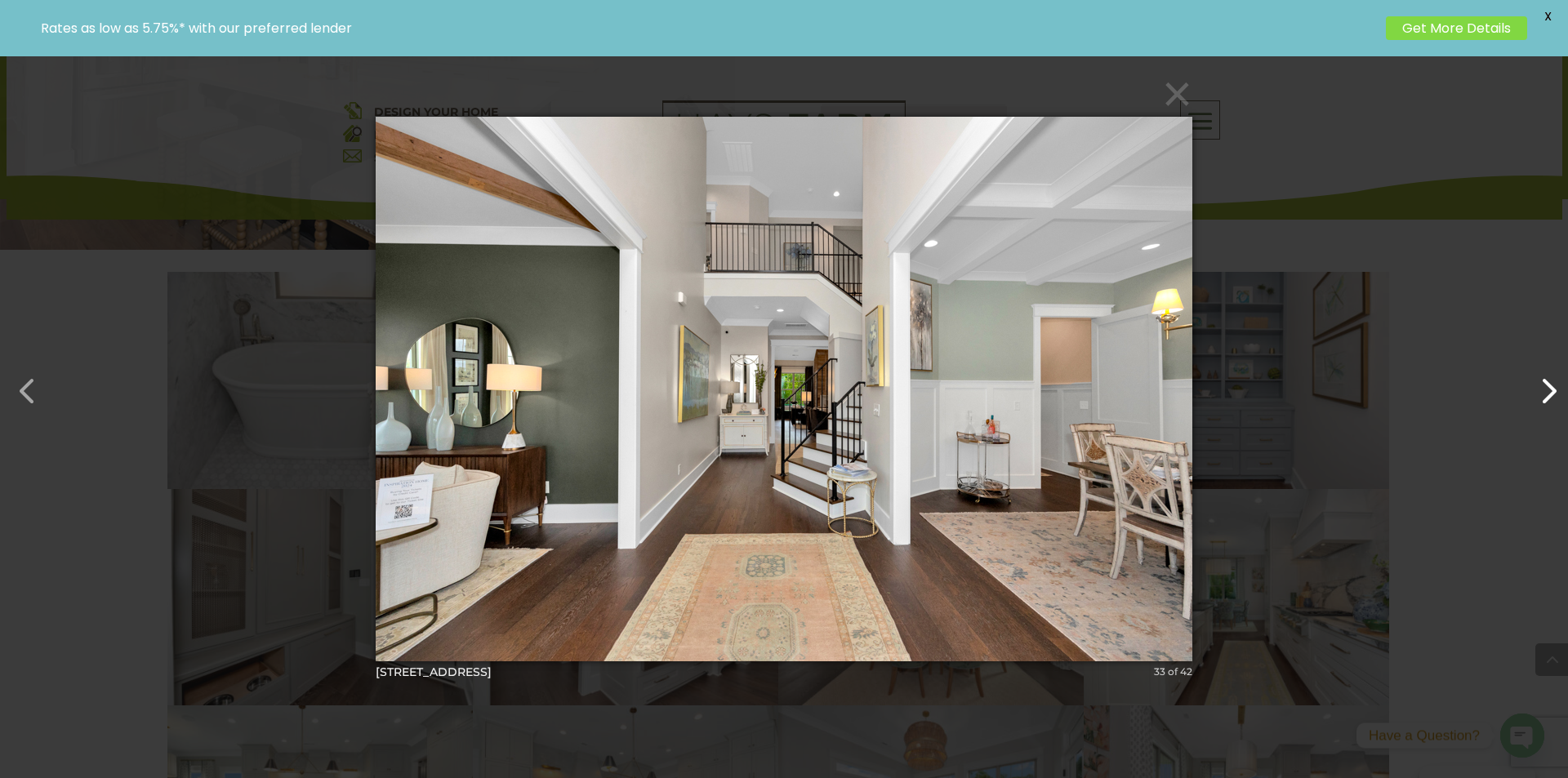
click at [1535, 395] on button "button" at bounding box center [1539, 382] width 39 height 39
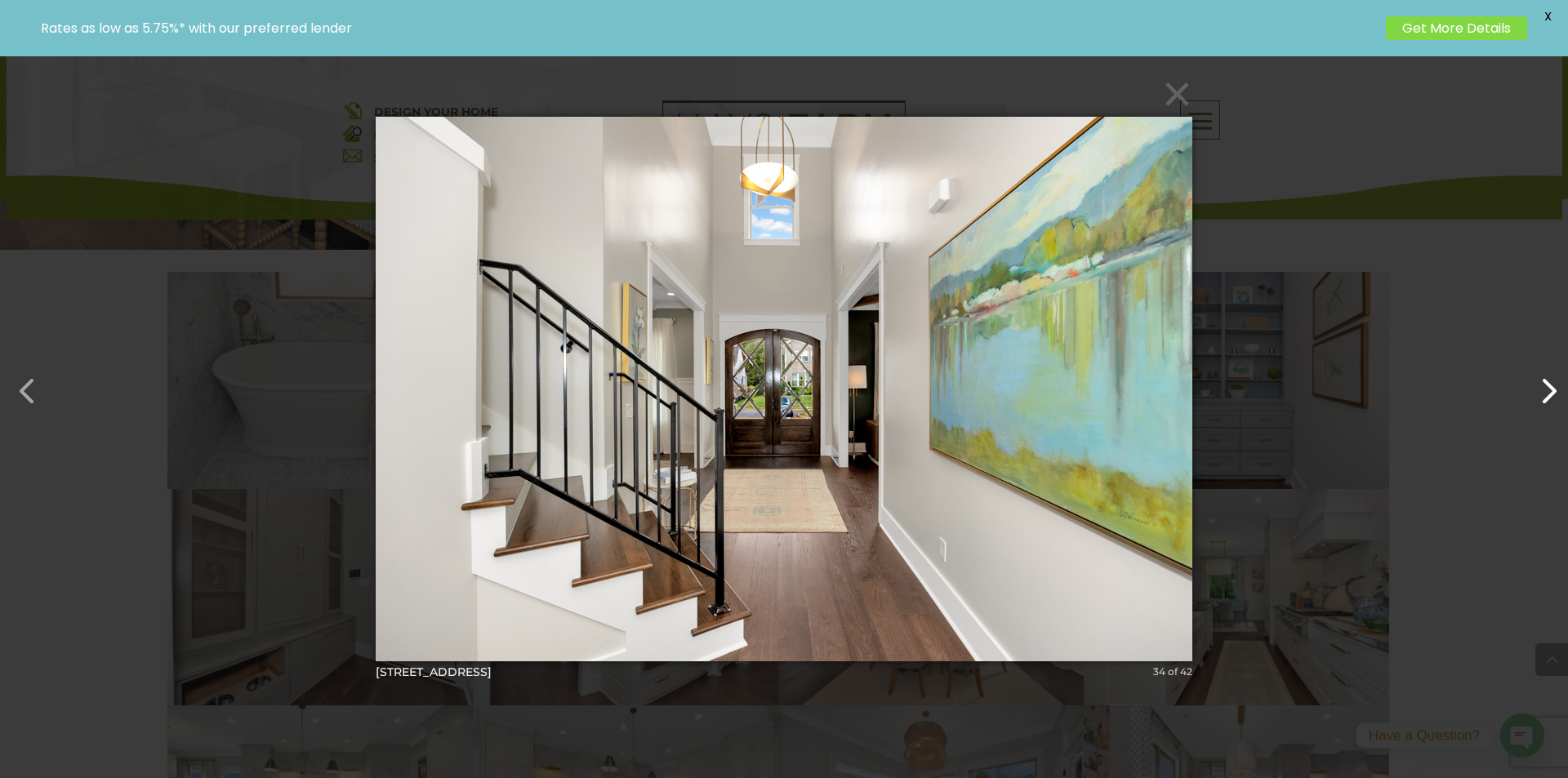
click at [1535, 395] on button "button" at bounding box center [1539, 382] width 39 height 39
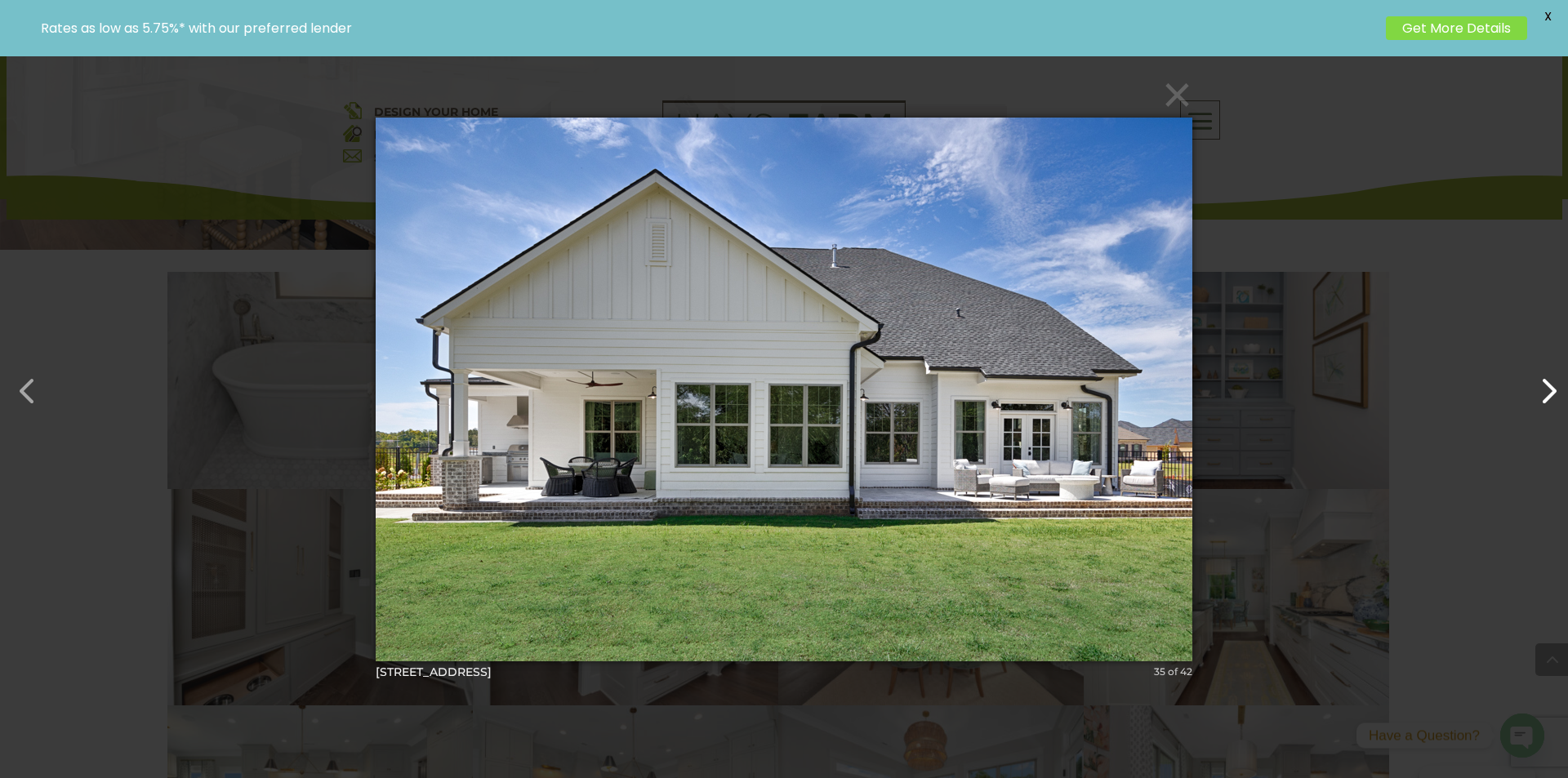
click at [1535, 395] on button "button" at bounding box center [1539, 382] width 39 height 39
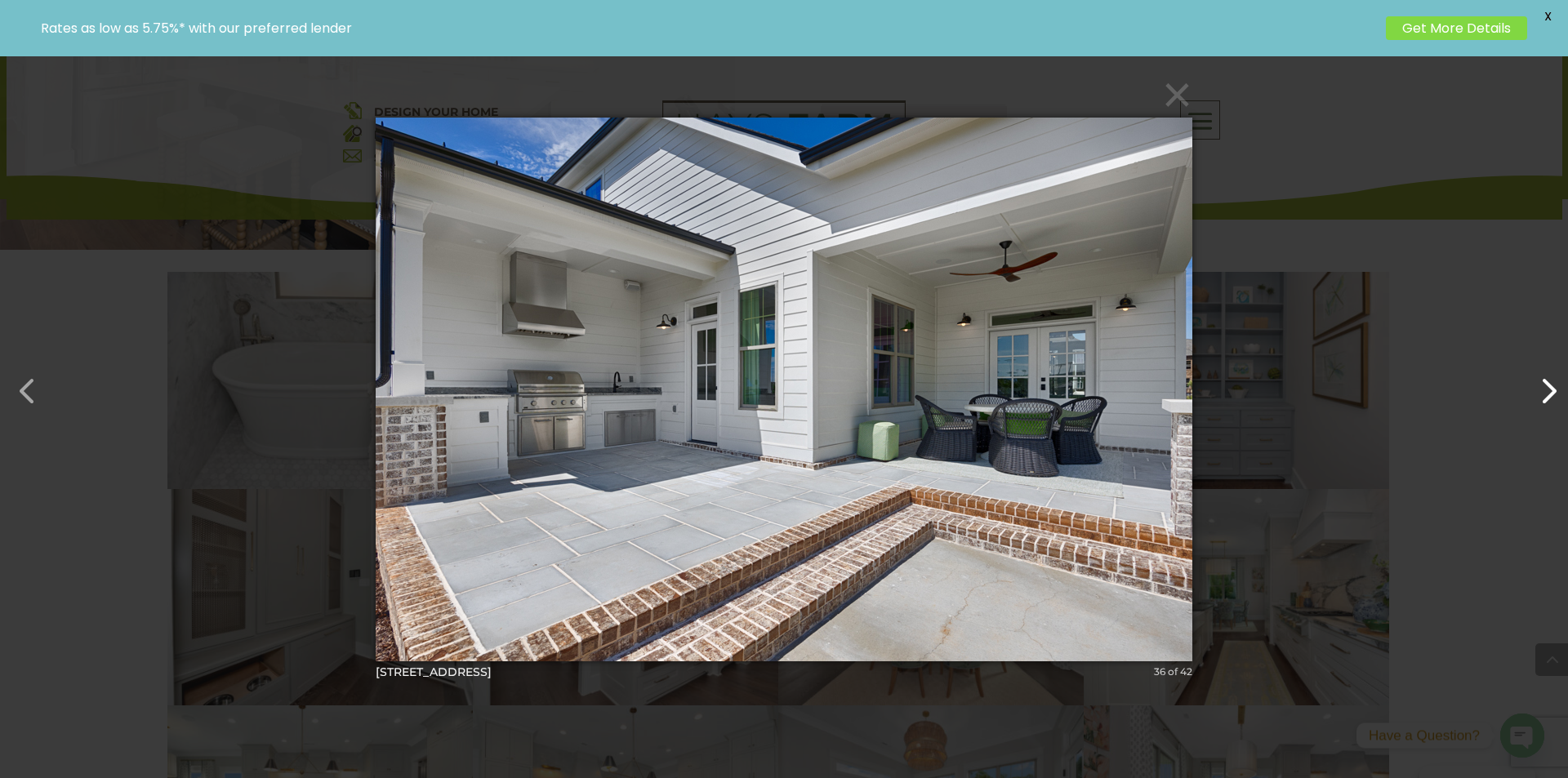
click at [1535, 395] on button "button" at bounding box center [1539, 382] width 39 height 39
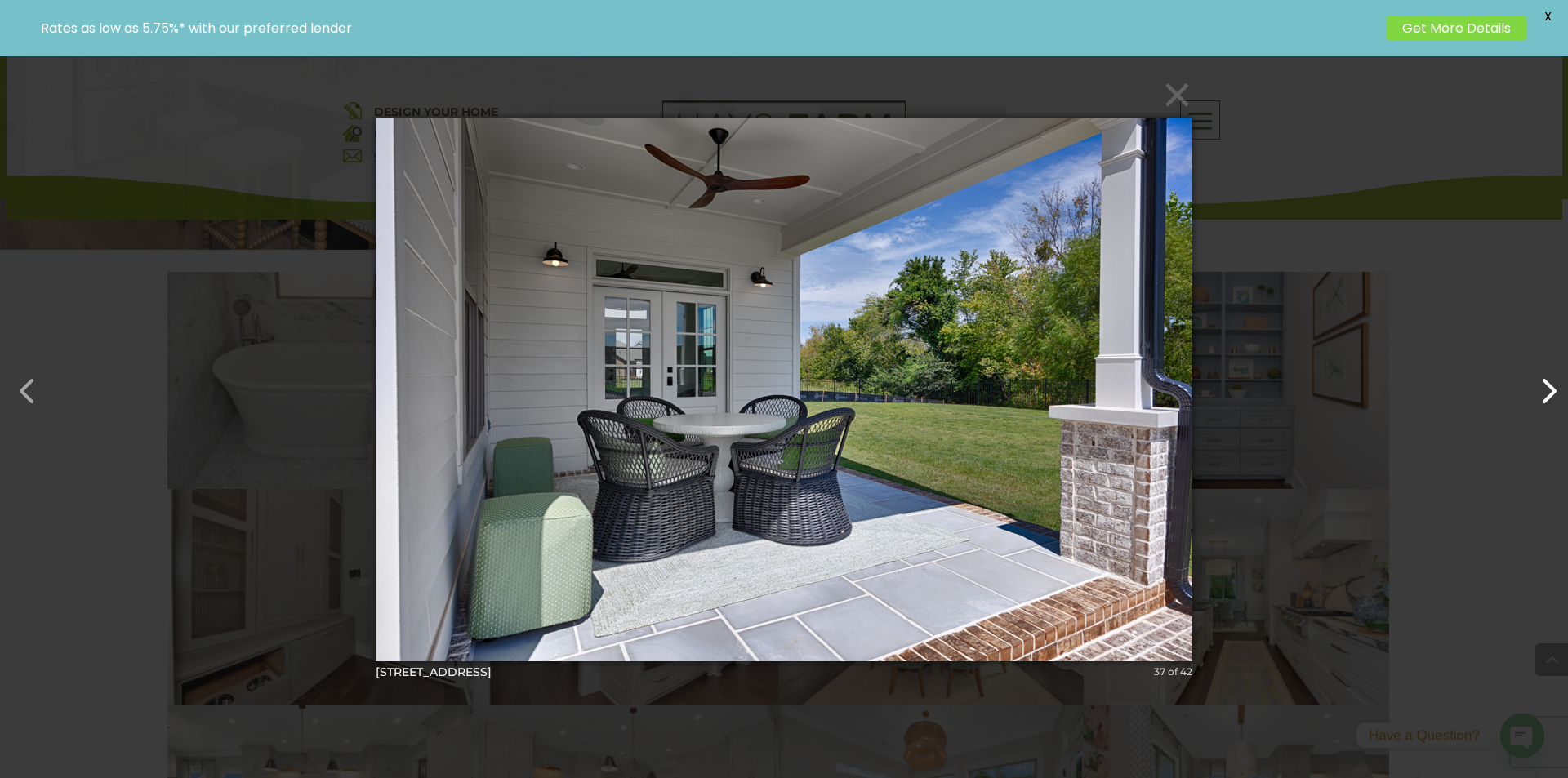
click at [1535, 395] on button "button" at bounding box center [1539, 382] width 39 height 39
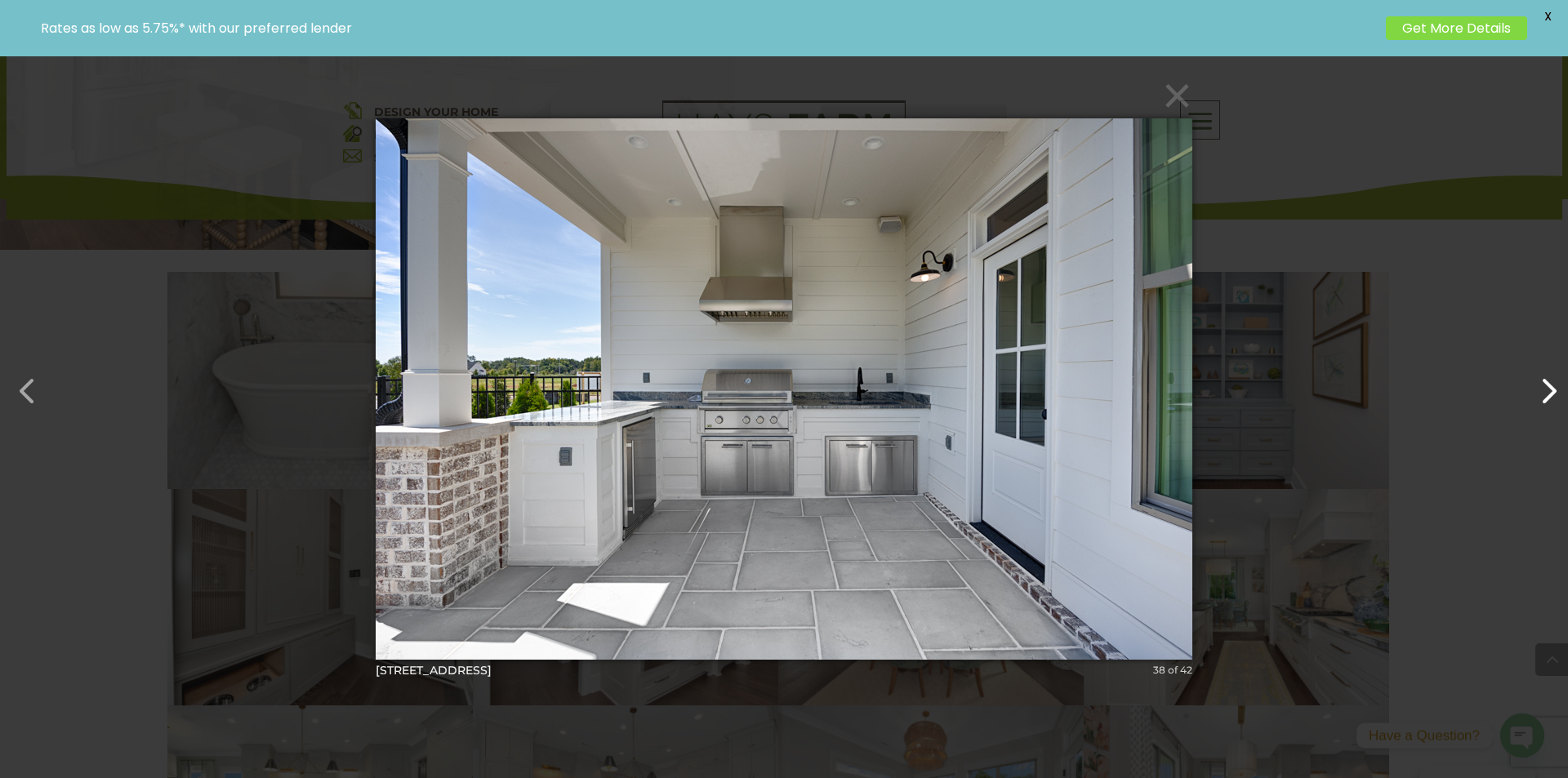
click at [1535, 395] on button "button" at bounding box center [1539, 382] width 39 height 39
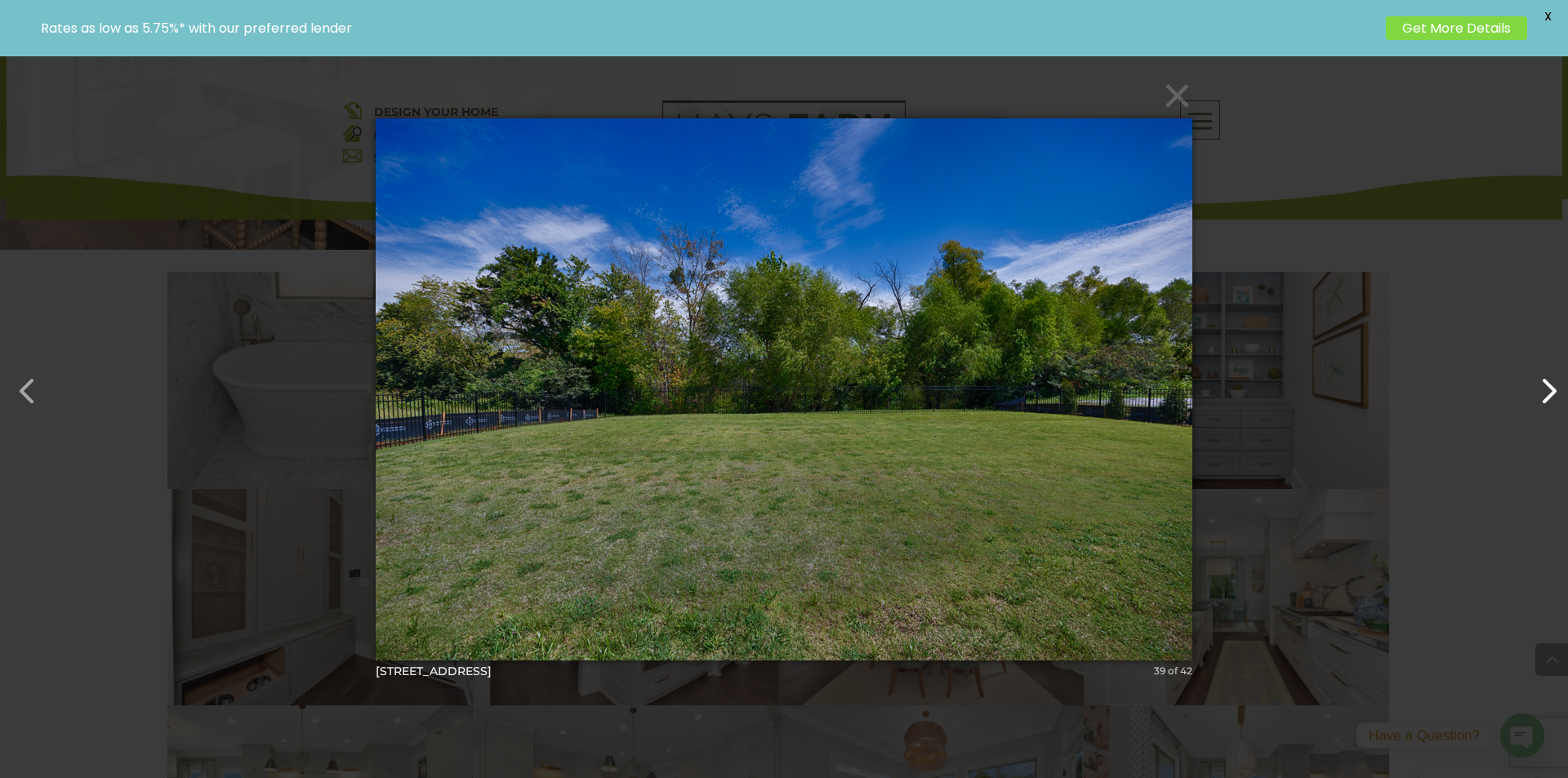
click at [1535, 395] on button "button" at bounding box center [1539, 382] width 39 height 39
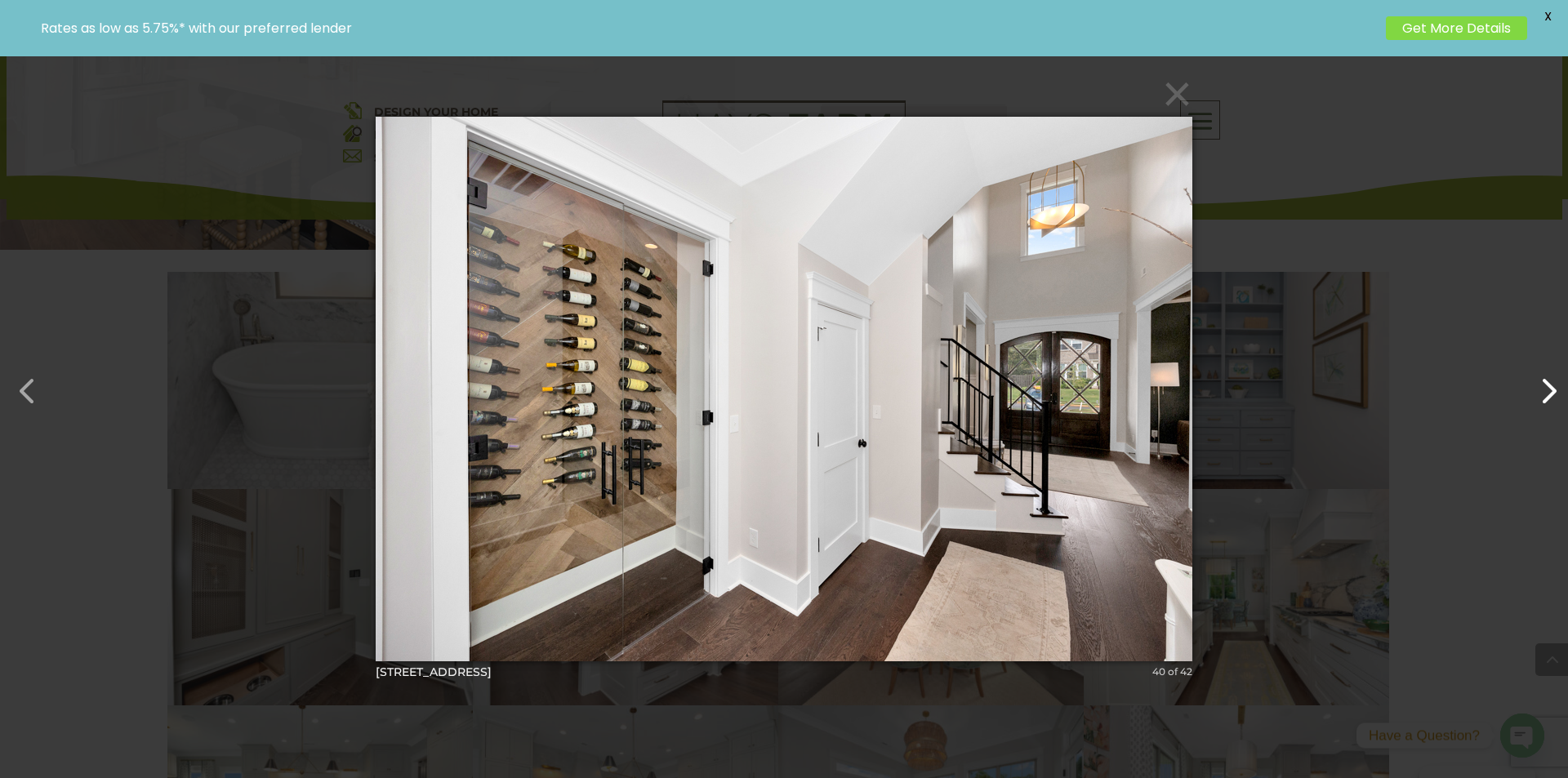
click at [1535, 395] on button "button" at bounding box center [1539, 382] width 39 height 39
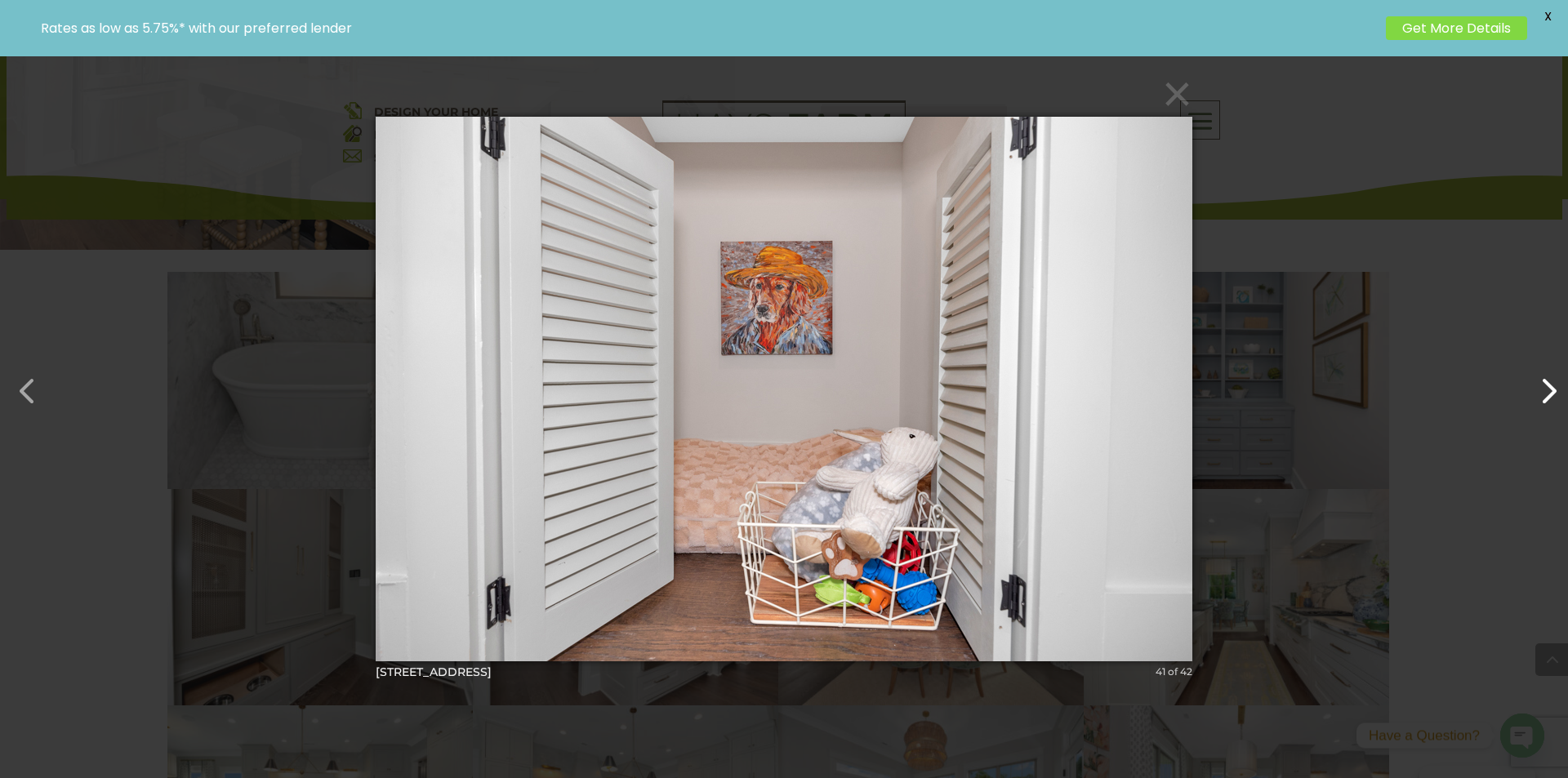
click at [1535, 395] on button "button" at bounding box center [1539, 382] width 39 height 39
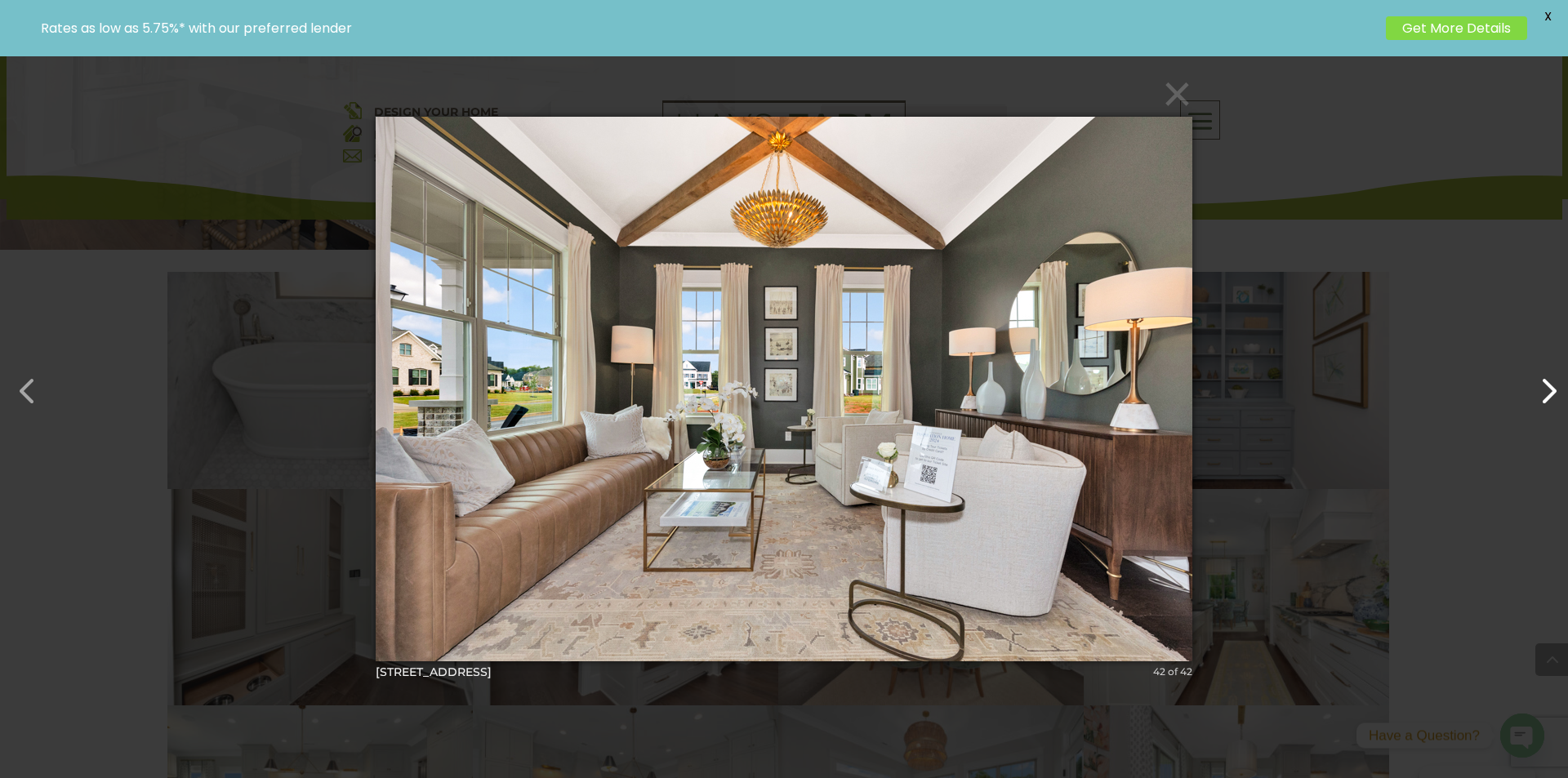
click at [1535, 395] on button "button" at bounding box center [1539, 382] width 39 height 39
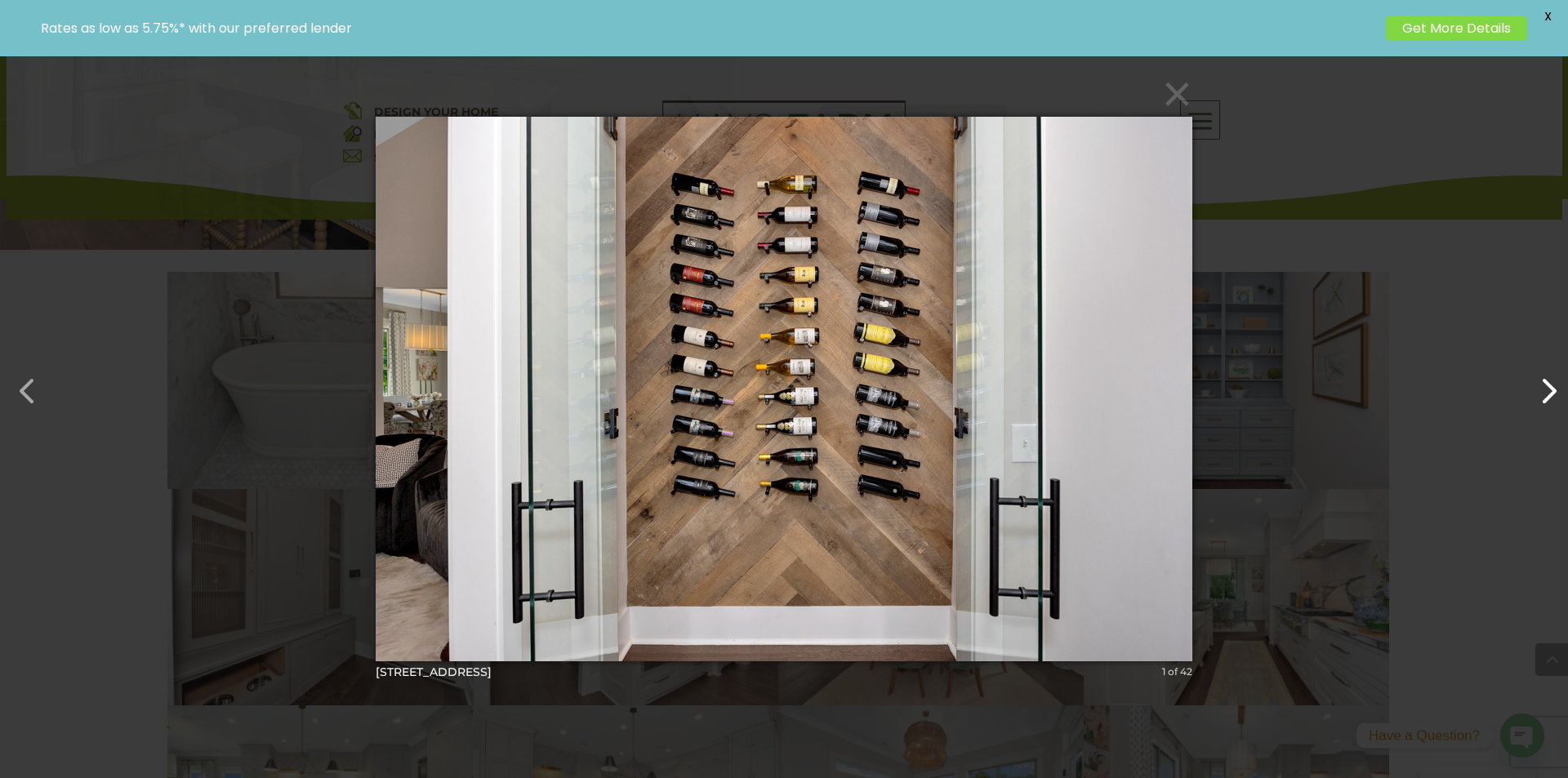
click at [1535, 395] on button "button" at bounding box center [1539, 382] width 39 height 39
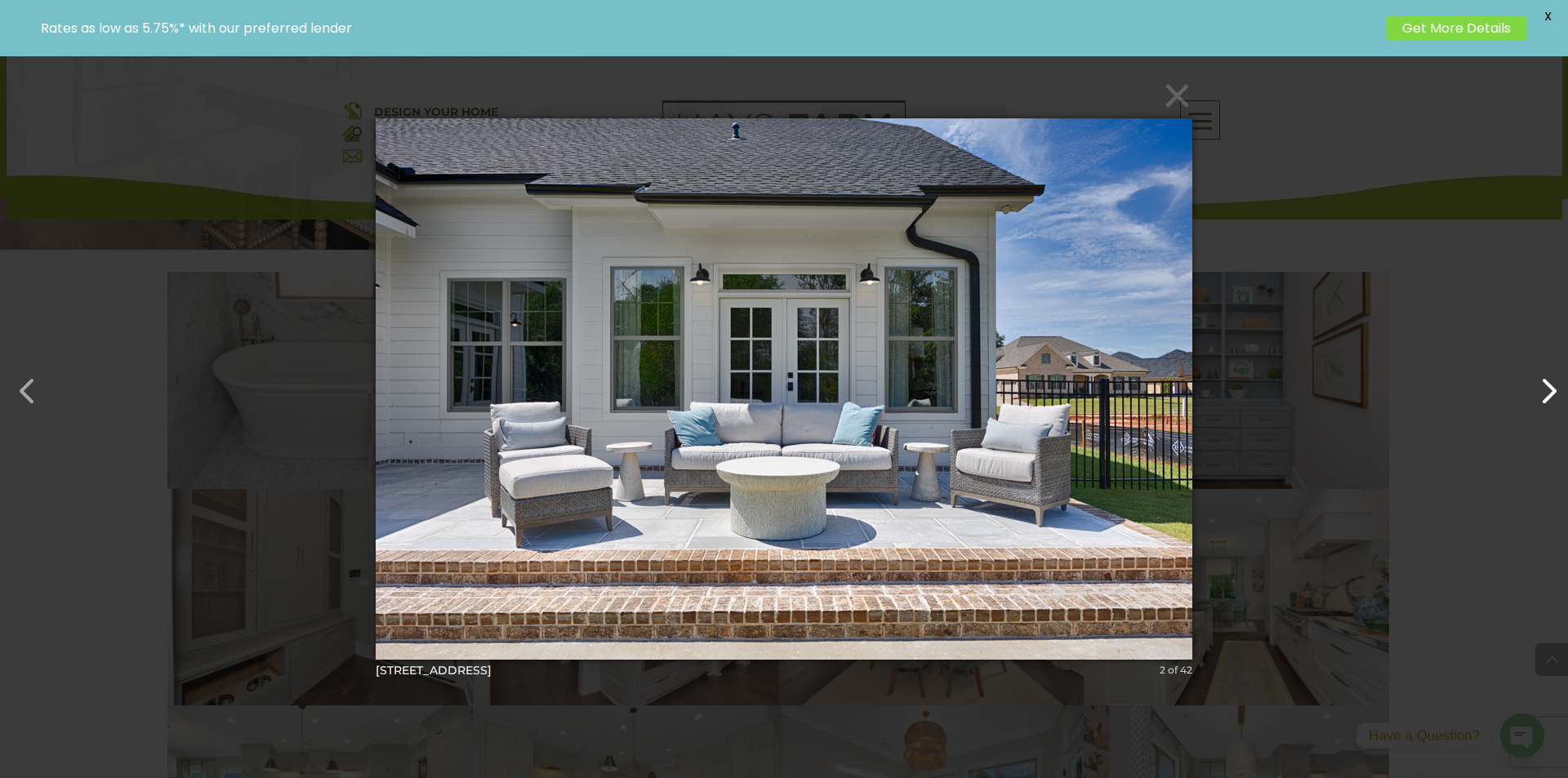
click at [1535, 395] on button "button" at bounding box center [1539, 382] width 39 height 39
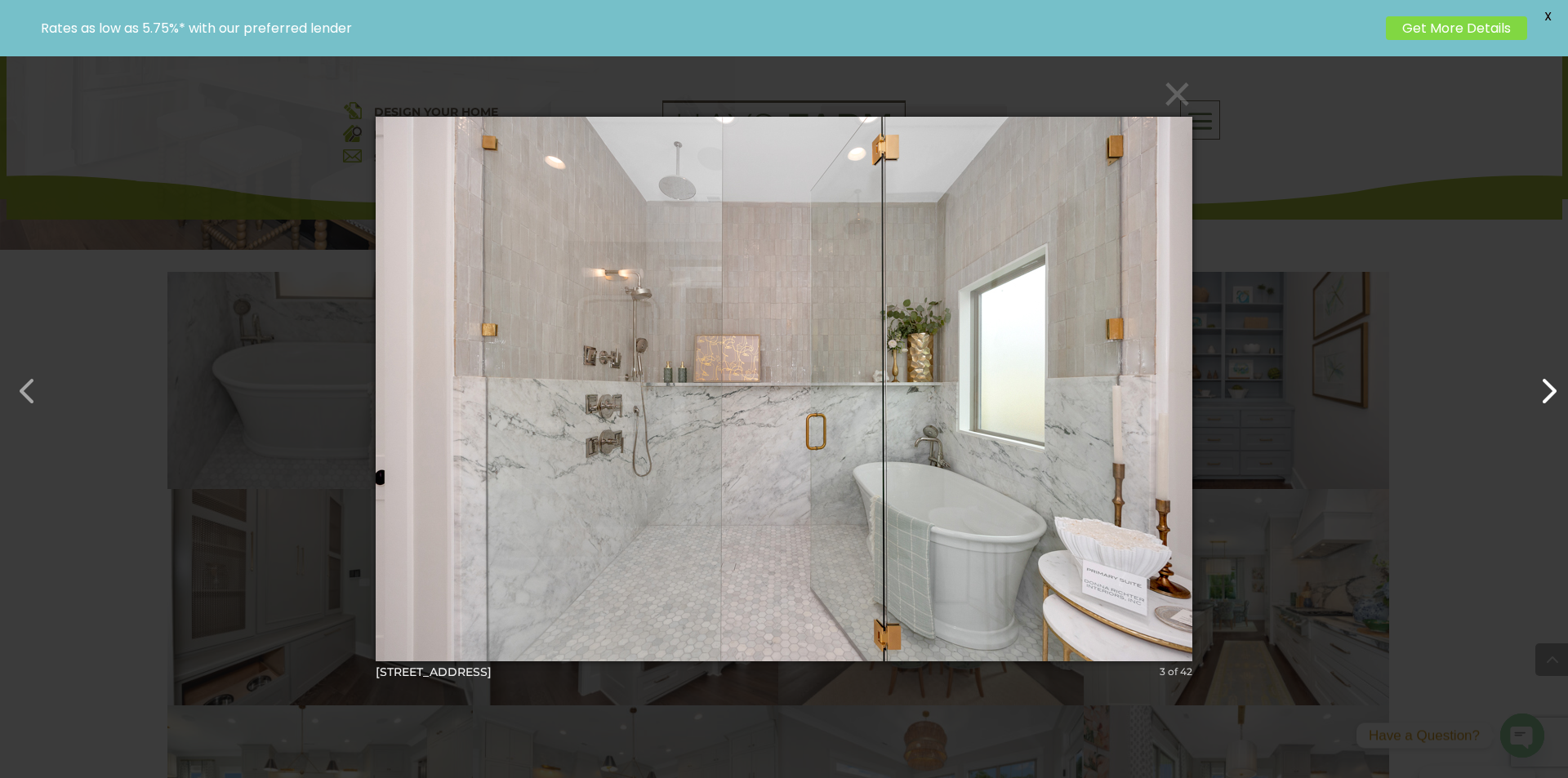
click at [1535, 395] on button "button" at bounding box center [1539, 382] width 39 height 39
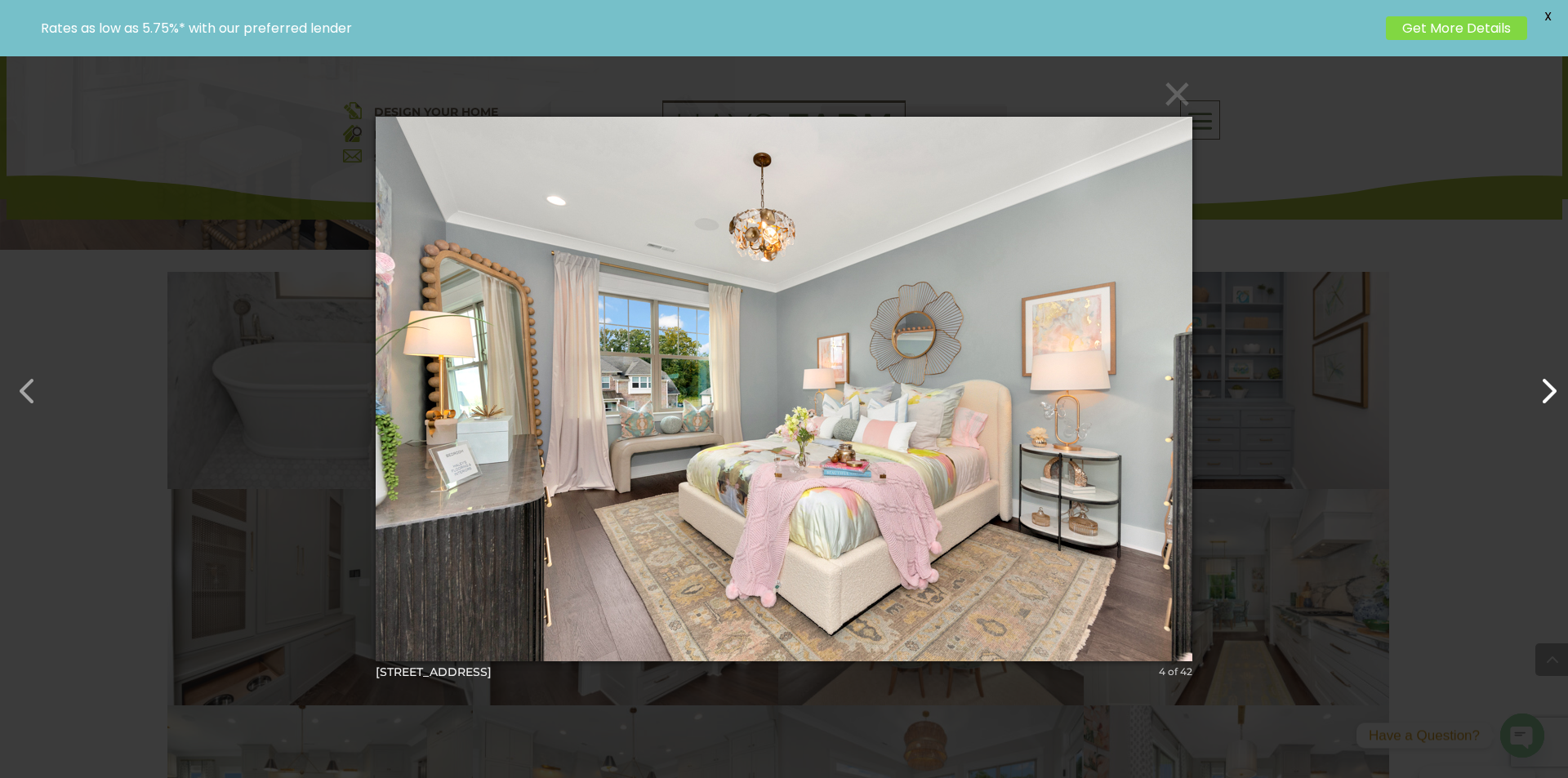
click at [1535, 395] on button "button" at bounding box center [1539, 382] width 39 height 39
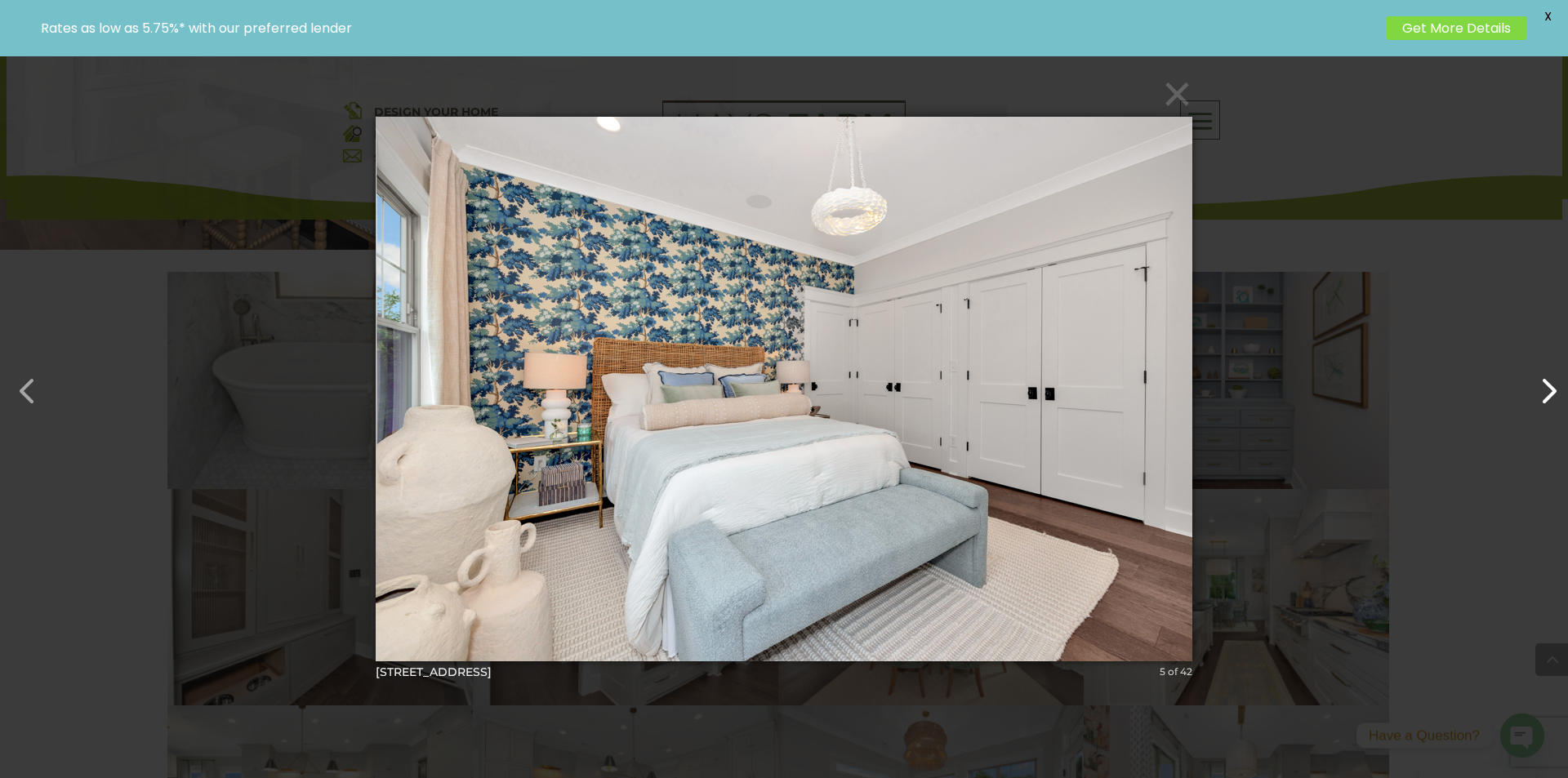
click at [1535, 395] on button "button" at bounding box center [1539, 382] width 39 height 39
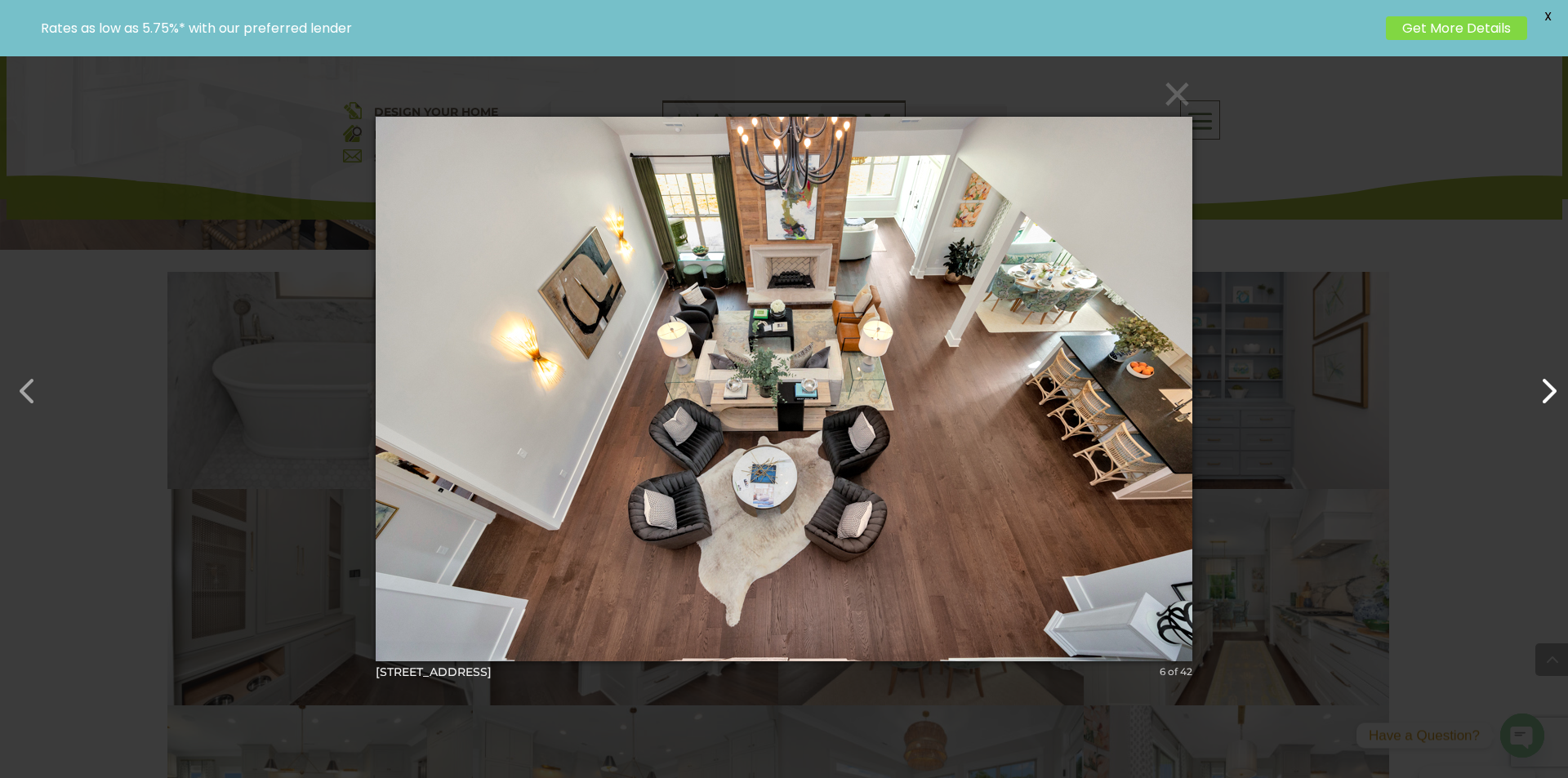
click at [1535, 395] on button "button" at bounding box center [1539, 382] width 39 height 39
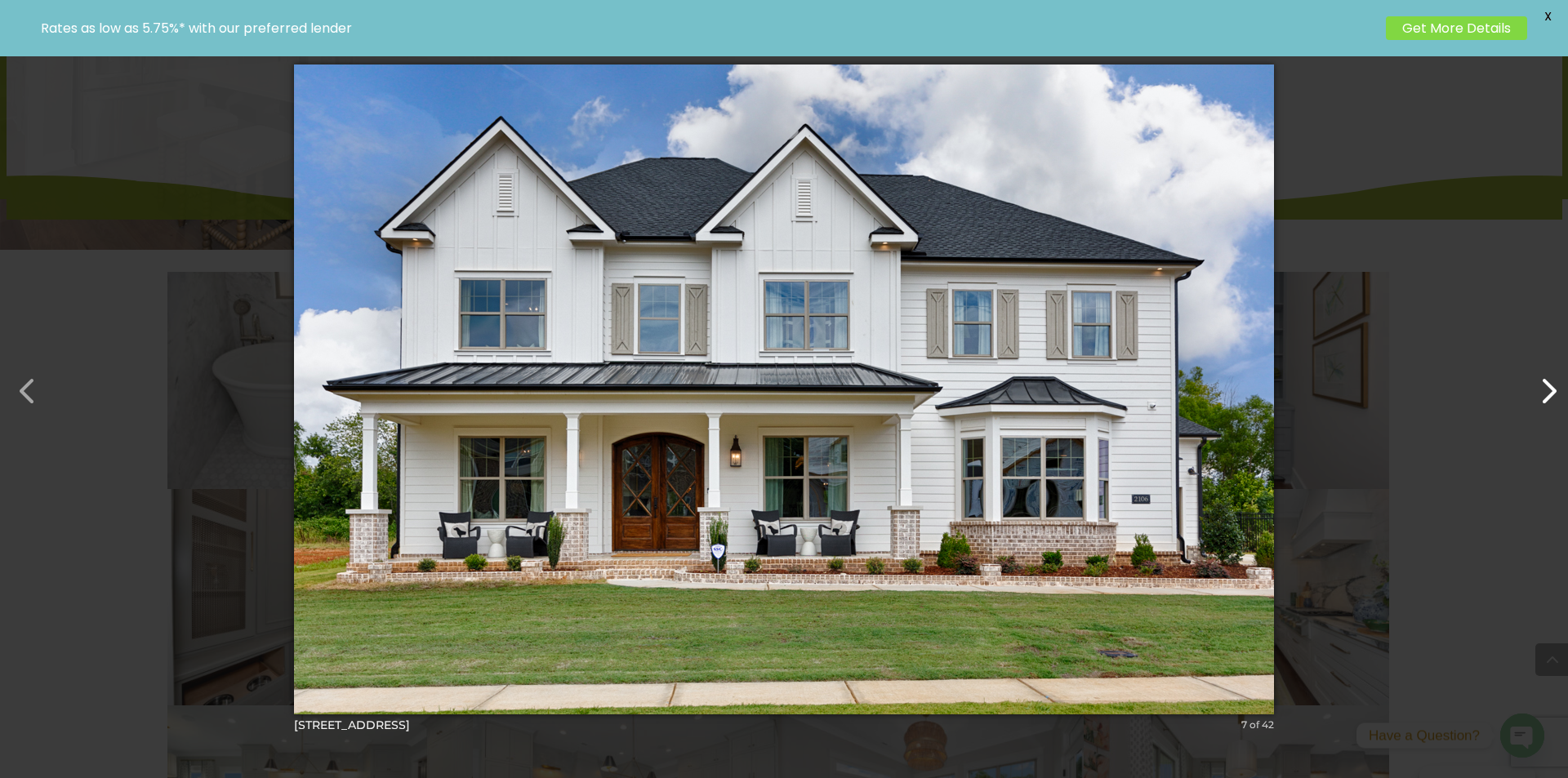
click at [1535, 395] on button "button" at bounding box center [1539, 382] width 39 height 39
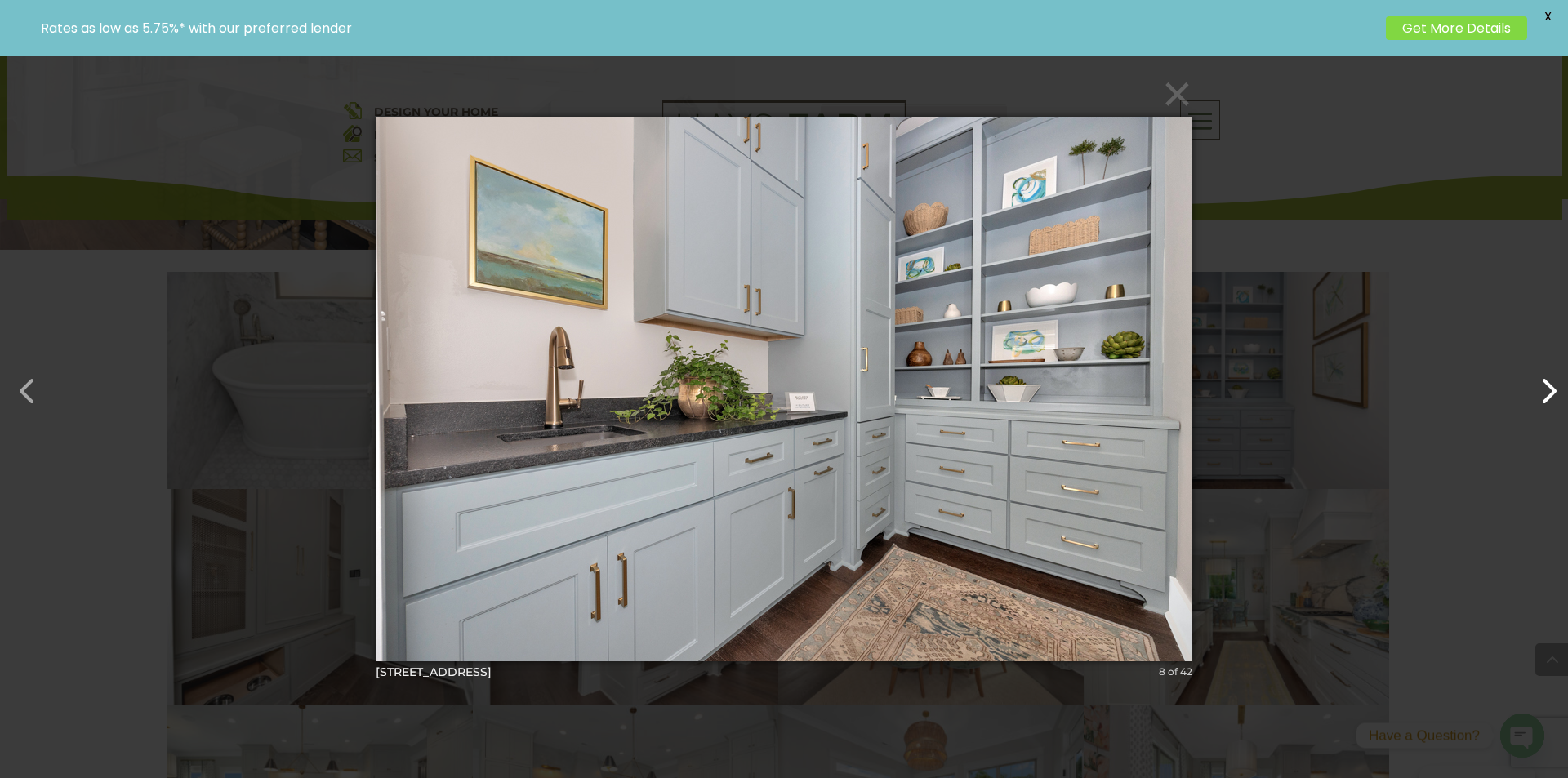
click at [1535, 395] on button "button" at bounding box center [1539, 382] width 39 height 39
